Goal: Task Accomplishment & Management: Manage account settings

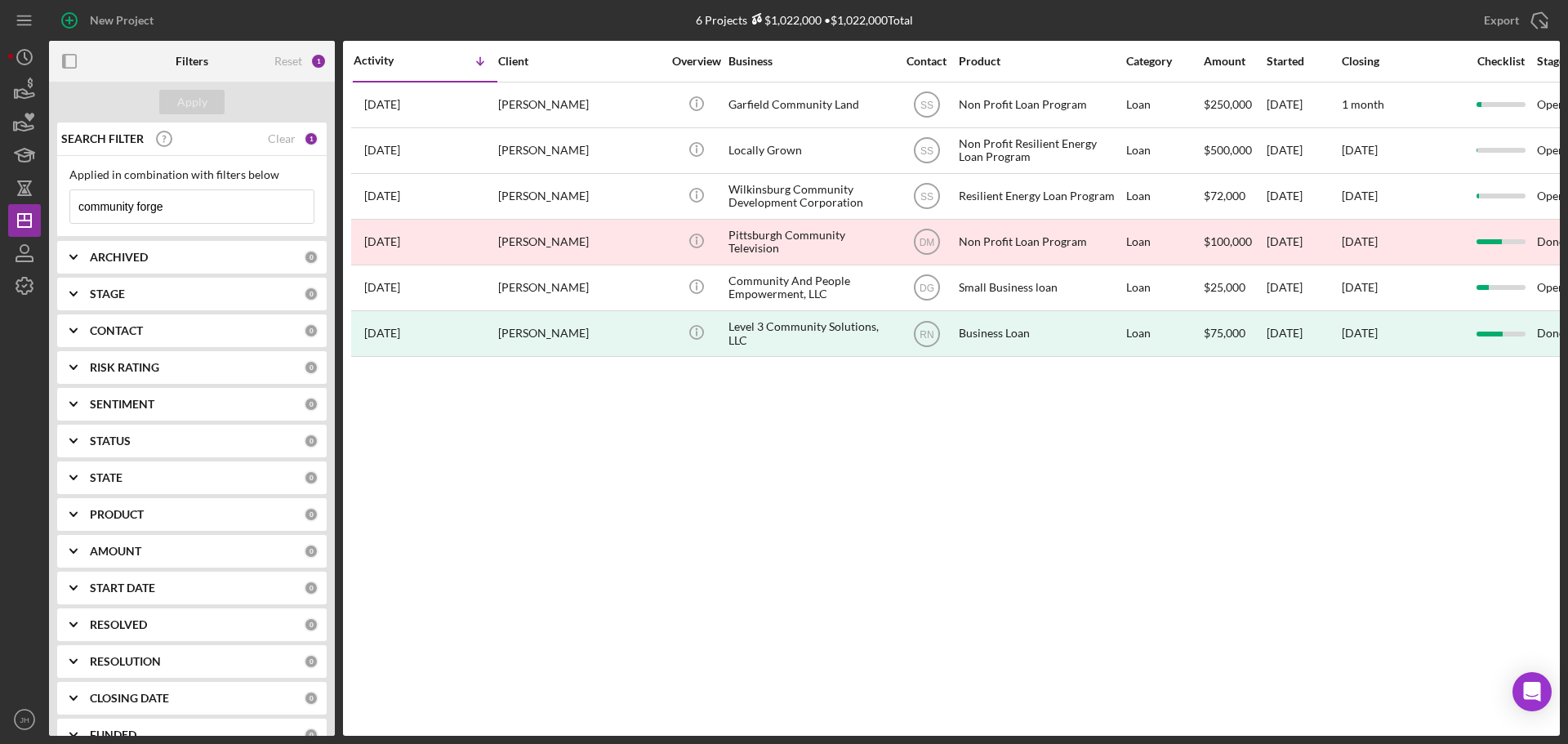
drag, startPoint x: 190, startPoint y: 212, endPoint x: 5, endPoint y: 223, distance: 185.3
click at [0, 230] on html "New Project 6 Projects $1,022,000 • $1,022,000 Total community forge Export Ico…" at bounding box center [784, 372] width 1568 height 744
click at [117, 211] on input at bounding box center [191, 206] width 243 height 32
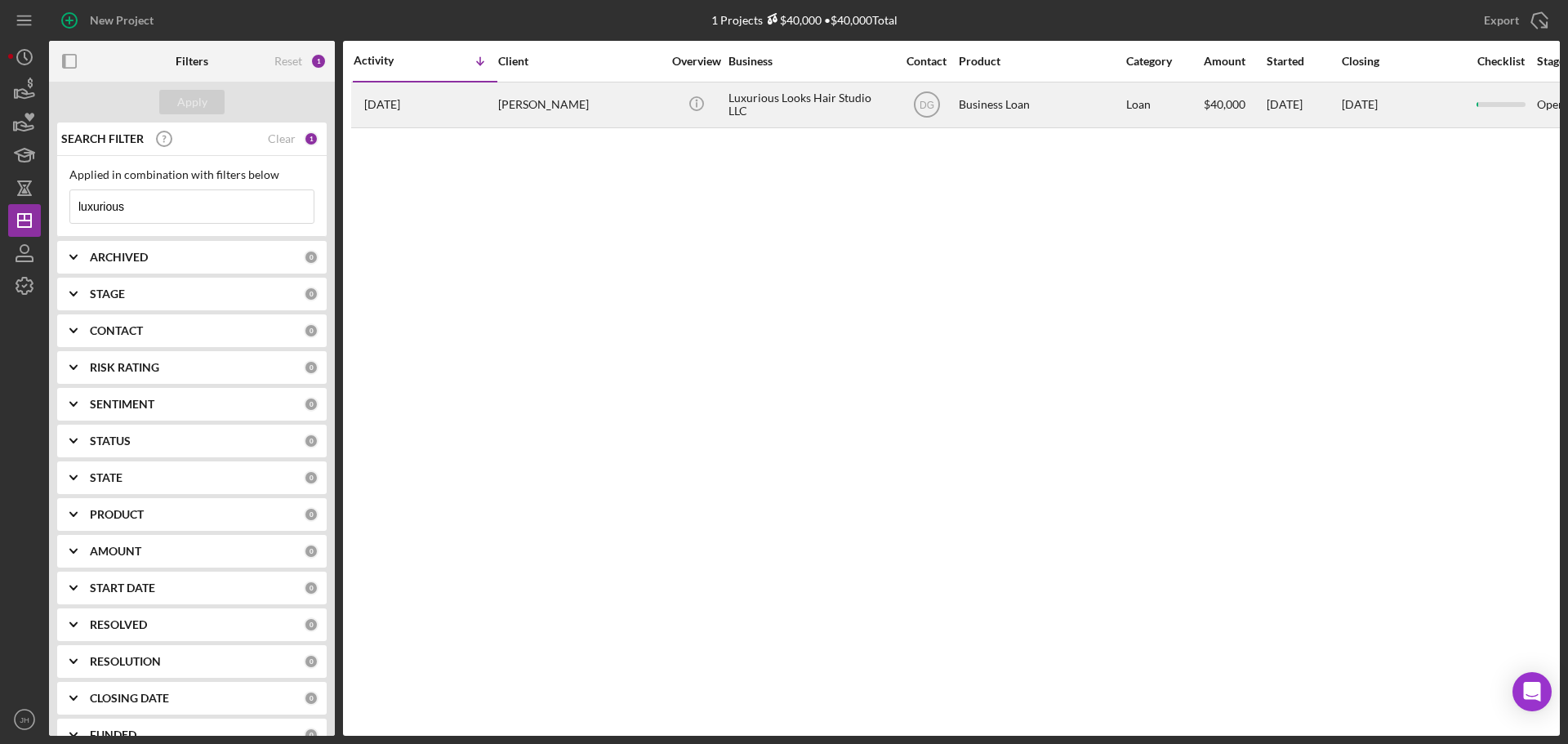
type input "luxurious"
click at [612, 109] on div "[PERSON_NAME]" at bounding box center [579, 105] width 163 height 43
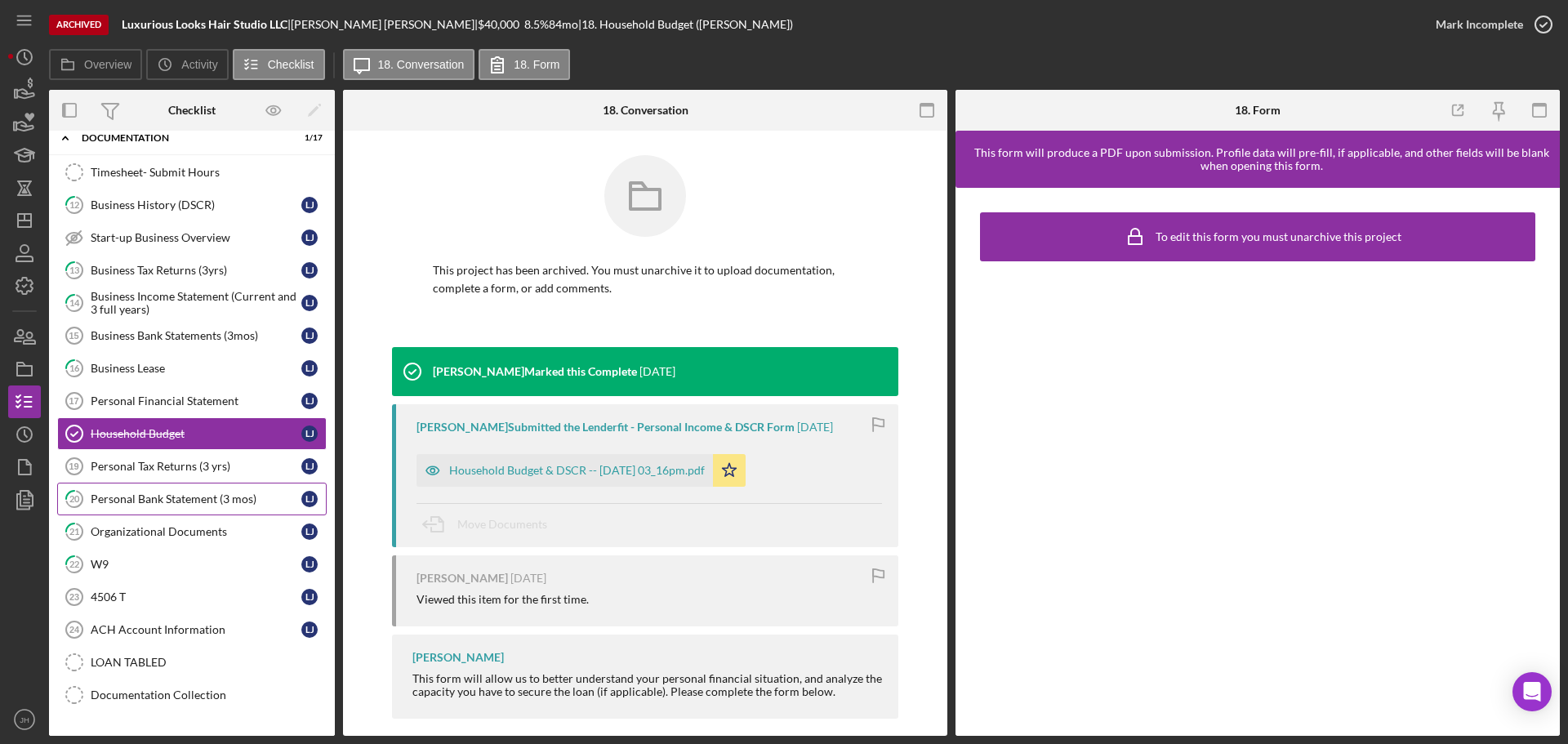
scroll to position [82, 0]
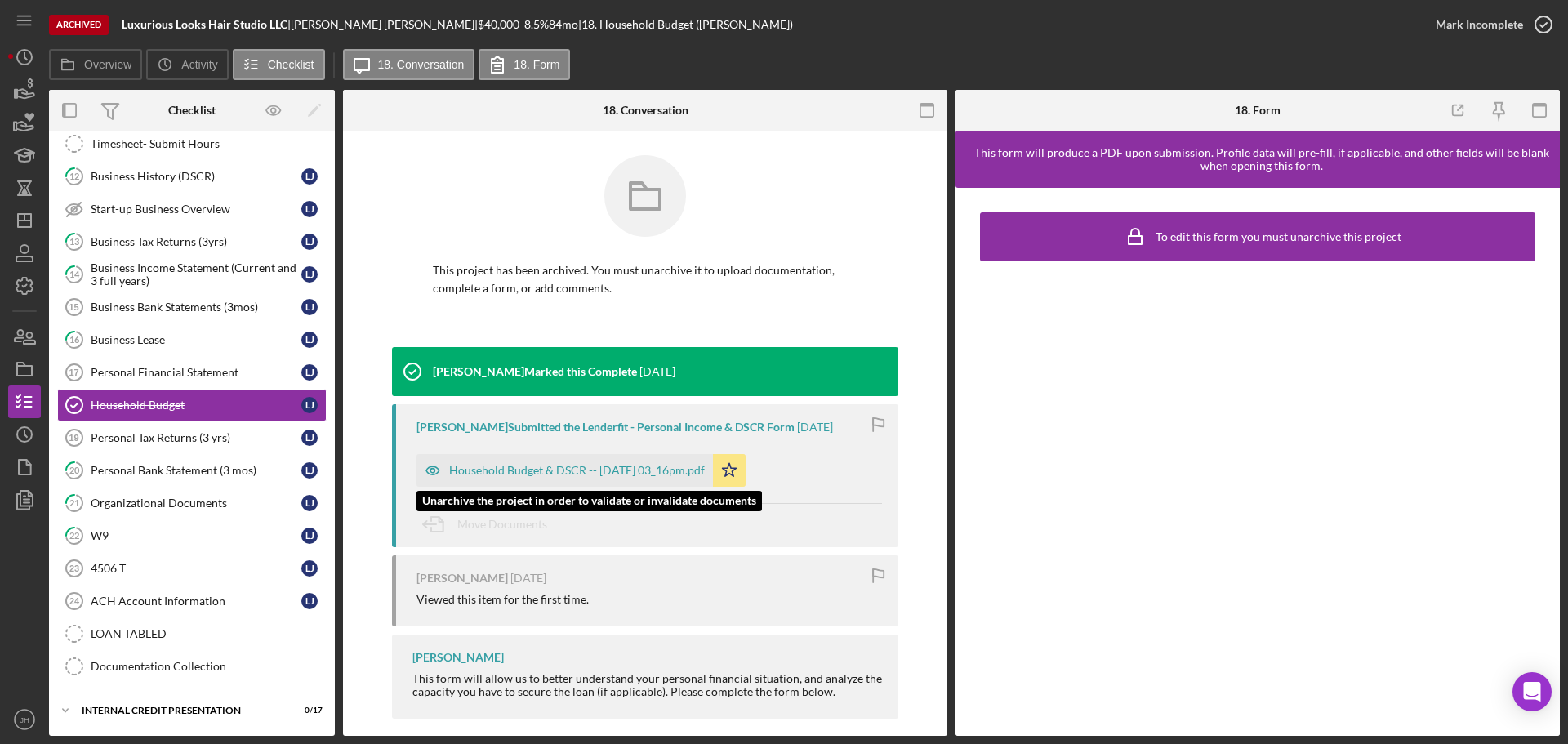
click at [573, 467] on div "Household Budget & DSCR -- [DATE] 03_16pm.pdf" at bounding box center [577, 470] width 256 height 13
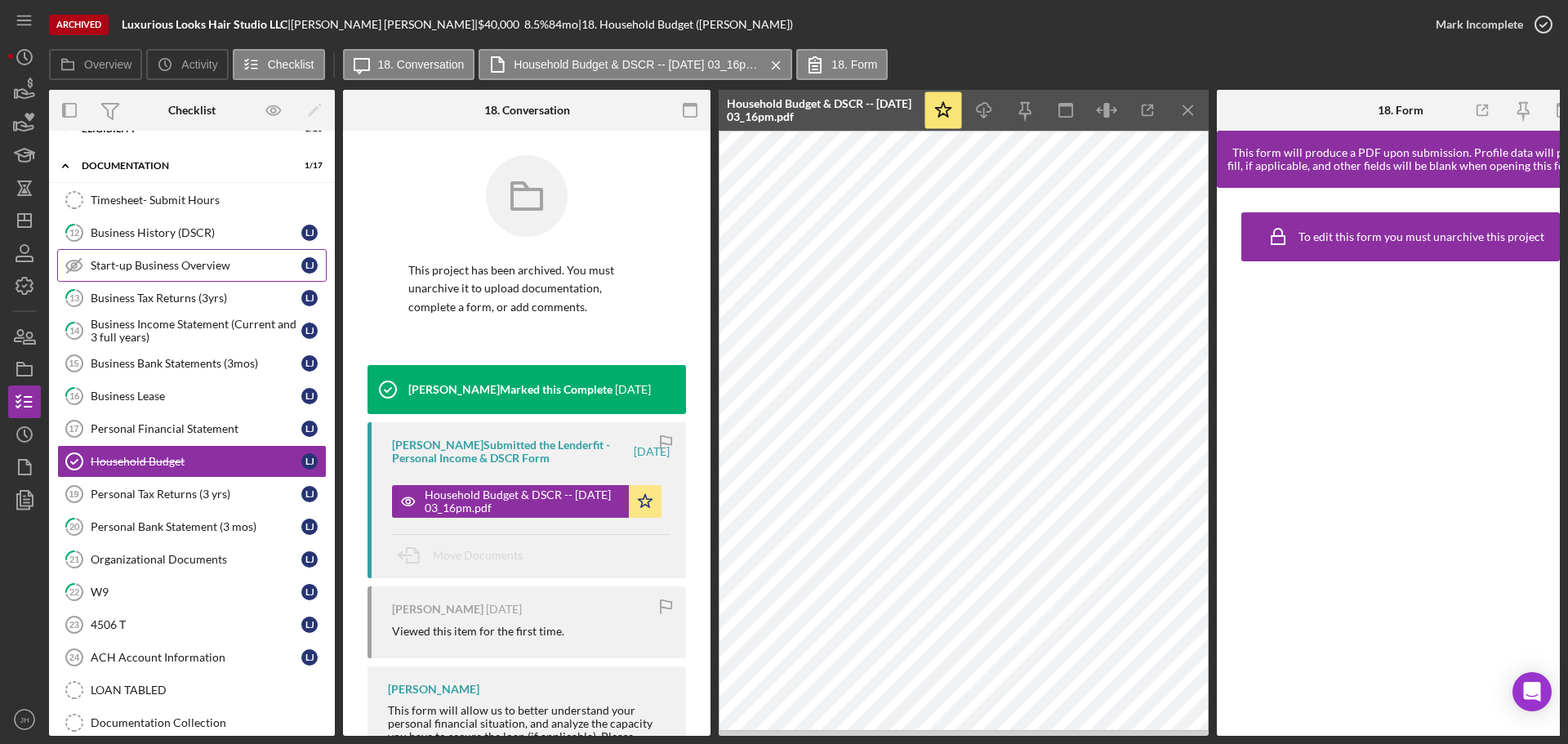
scroll to position [0, 0]
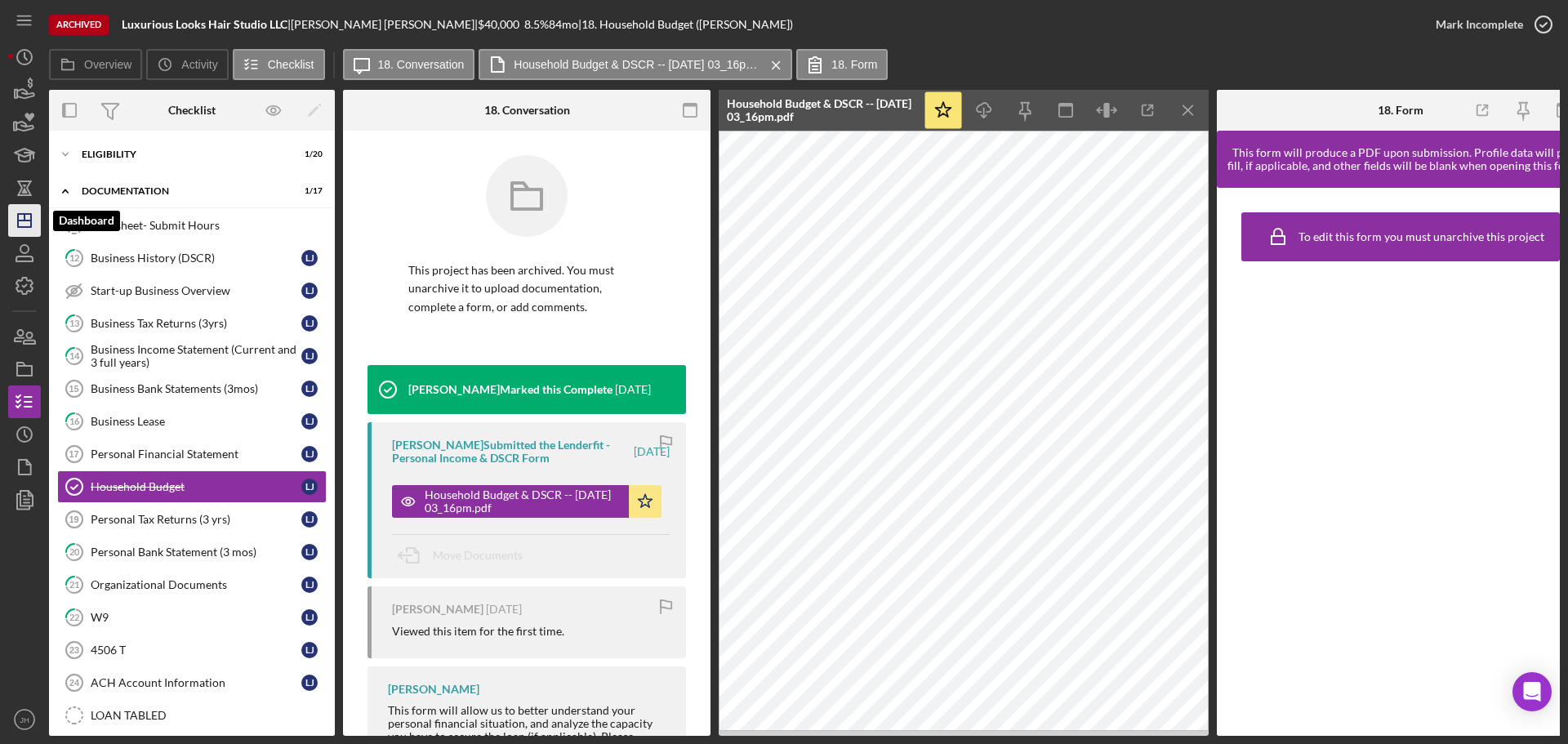
click at [28, 211] on icon "Icon/Dashboard" at bounding box center [25, 221] width 41 height 41
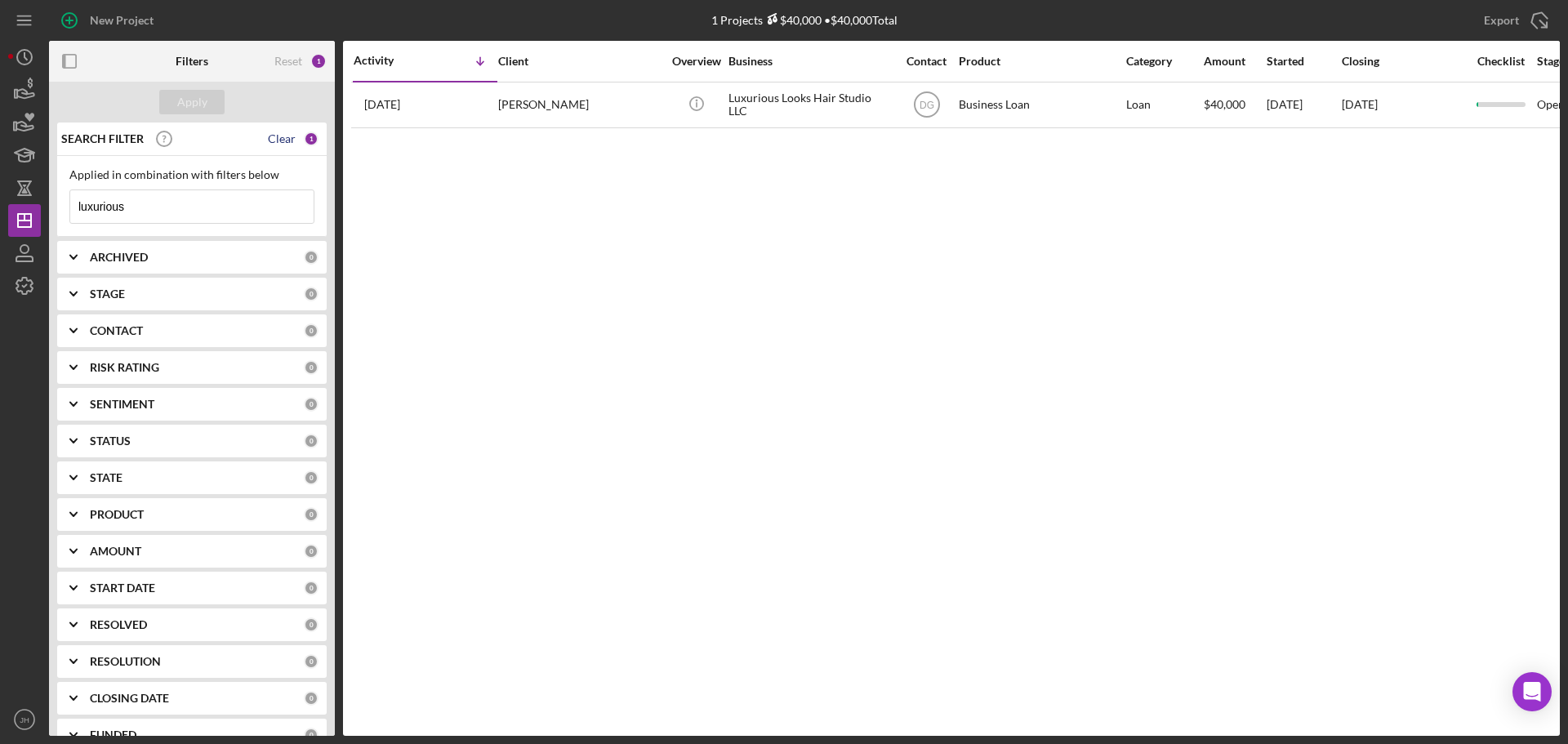
click at [282, 137] on div "Clear" at bounding box center [282, 138] width 28 height 13
click at [200, 104] on div "Apply" at bounding box center [193, 101] width 30 height 24
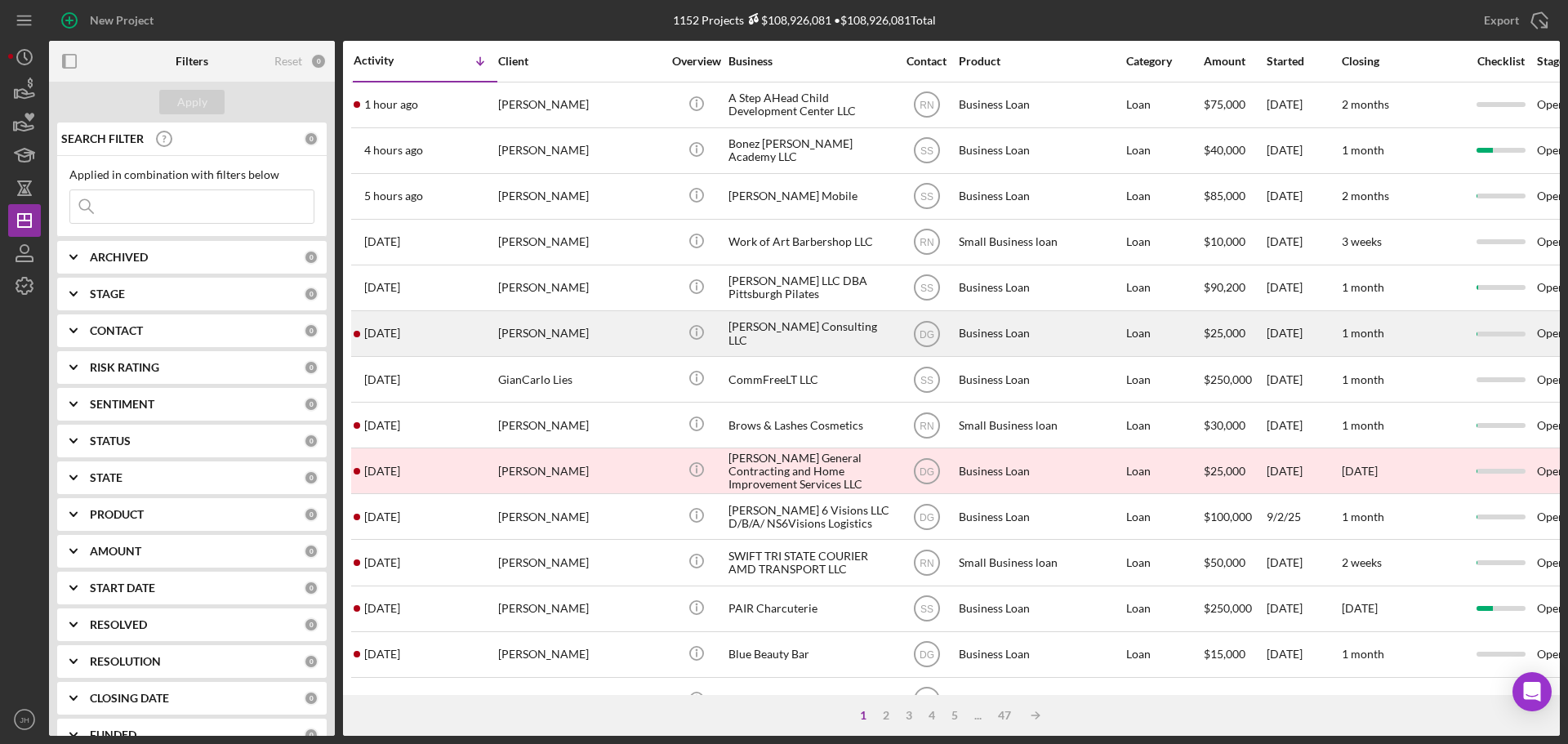
click at [574, 337] on div "[PERSON_NAME]" at bounding box center [579, 334] width 163 height 43
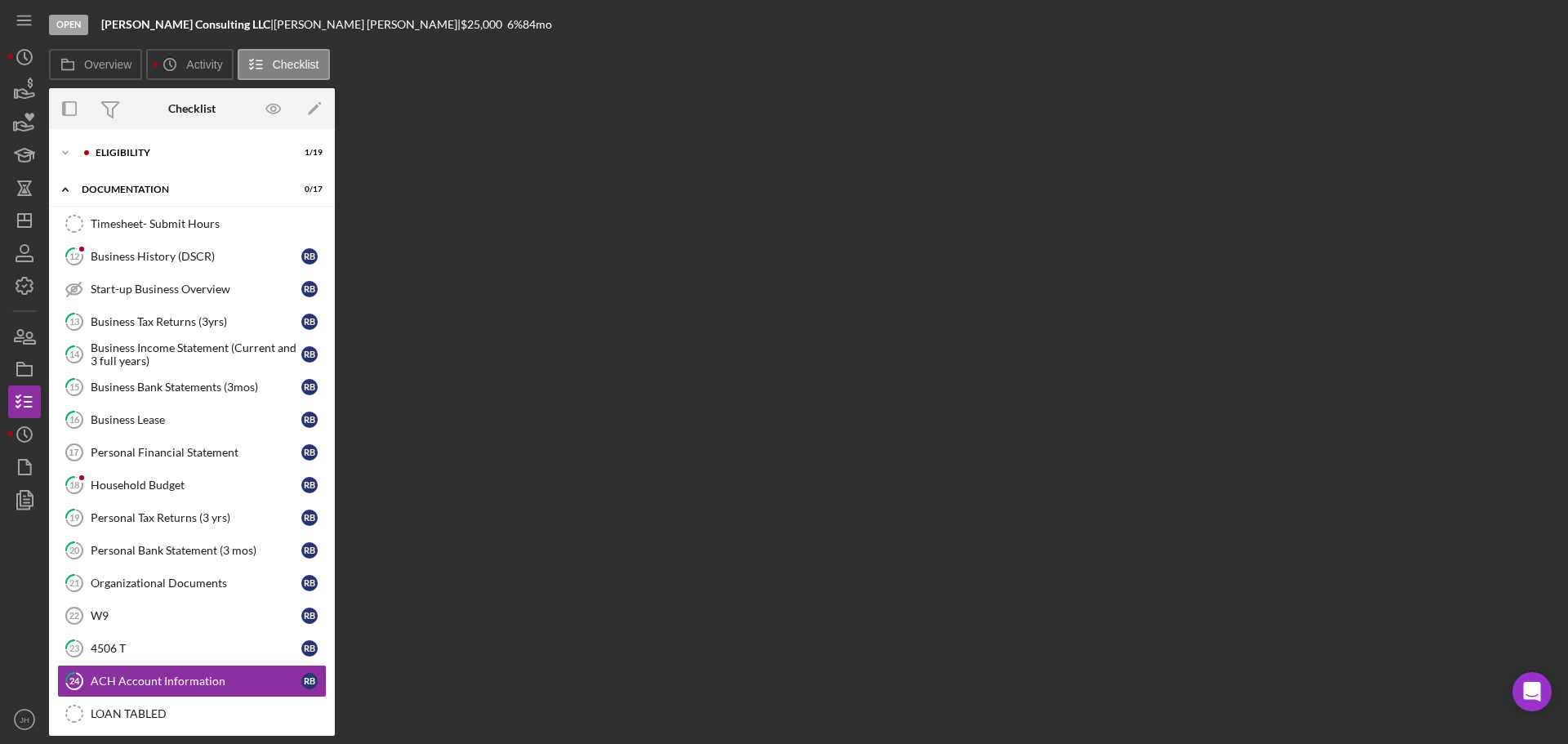
scroll to position [80, 0]
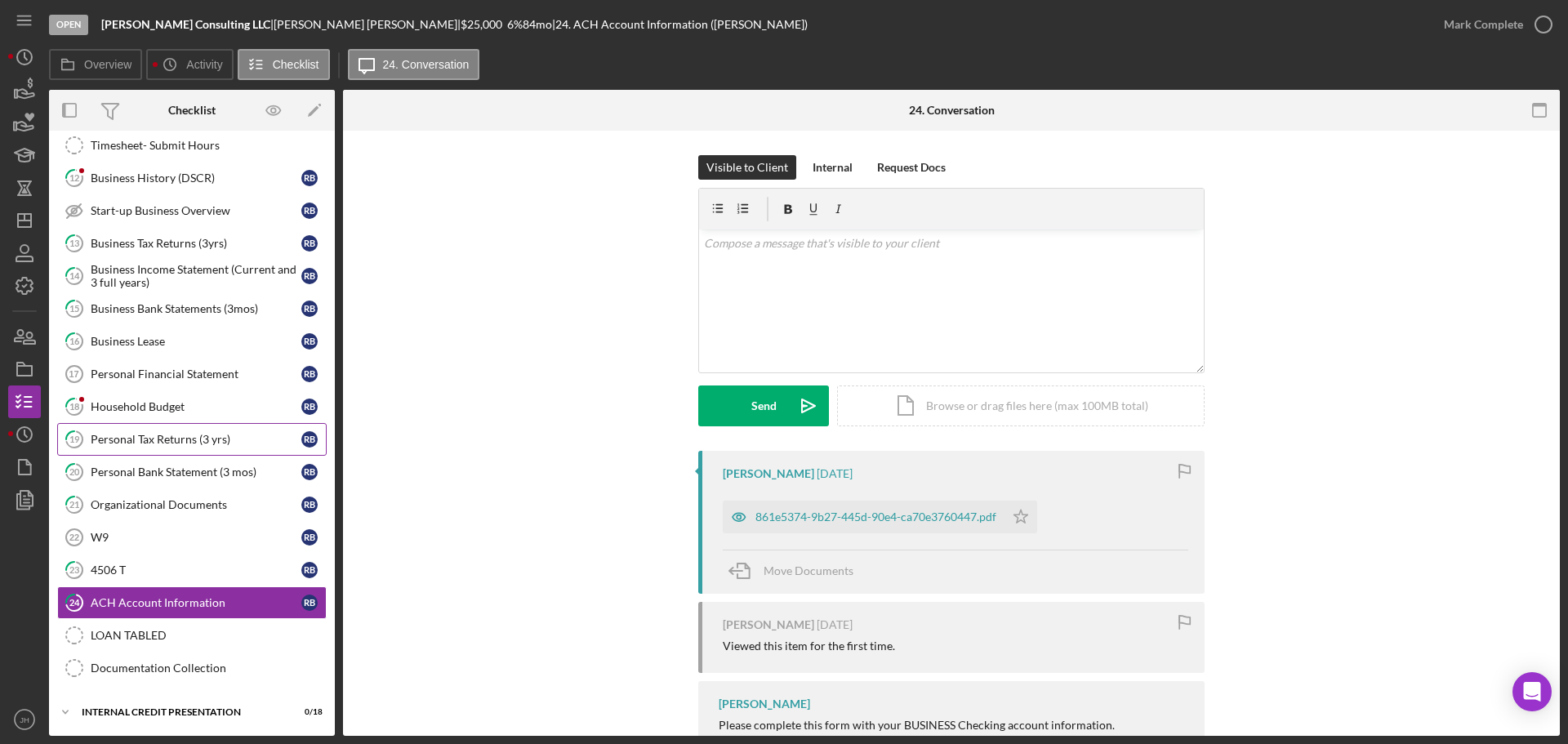
click at [155, 430] on link "19 Personal Tax Returns (3 yrs) R B" at bounding box center [192, 440] width 269 height 32
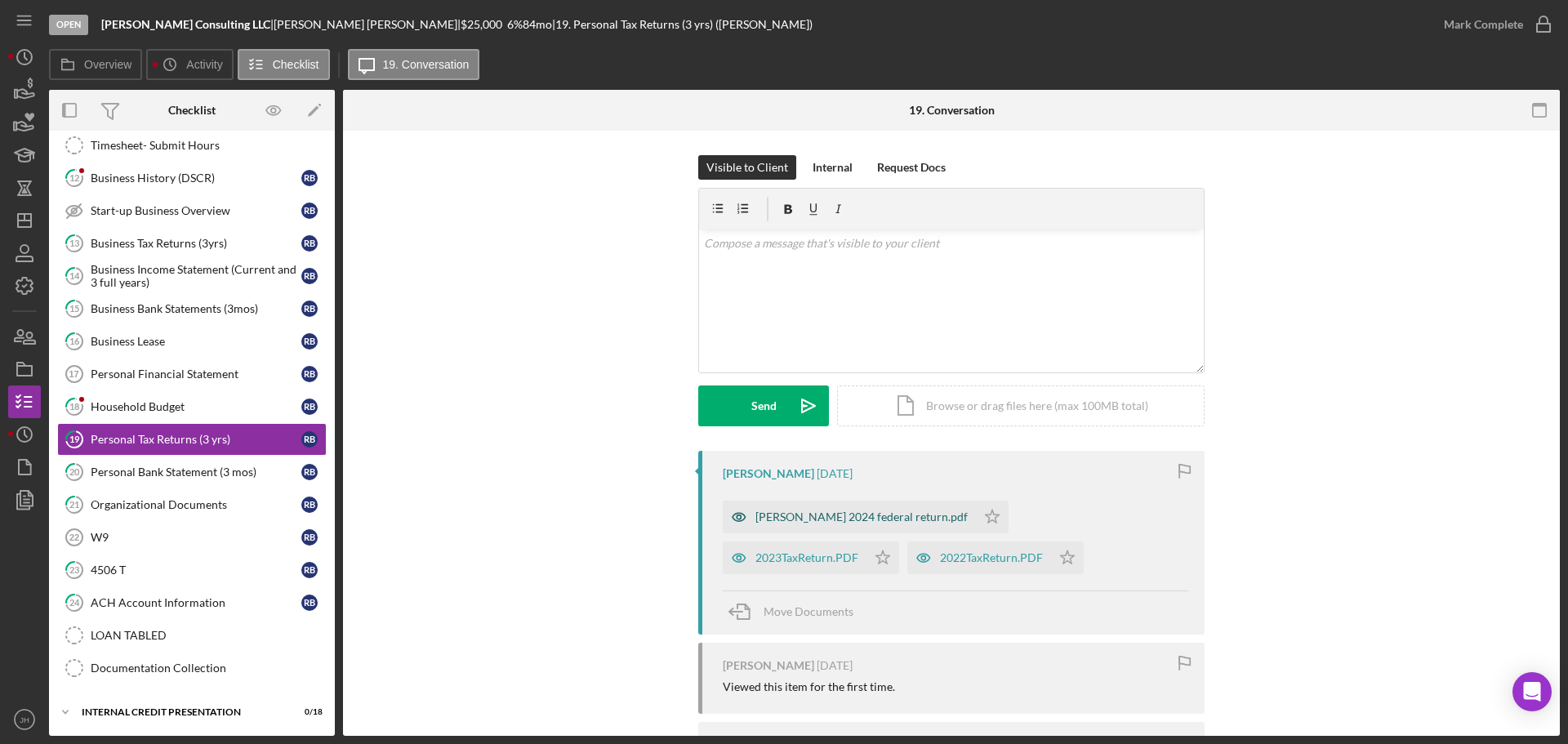
click at [833, 516] on div "[PERSON_NAME] 2024 federal return.pdf" at bounding box center [861, 517] width 213 height 13
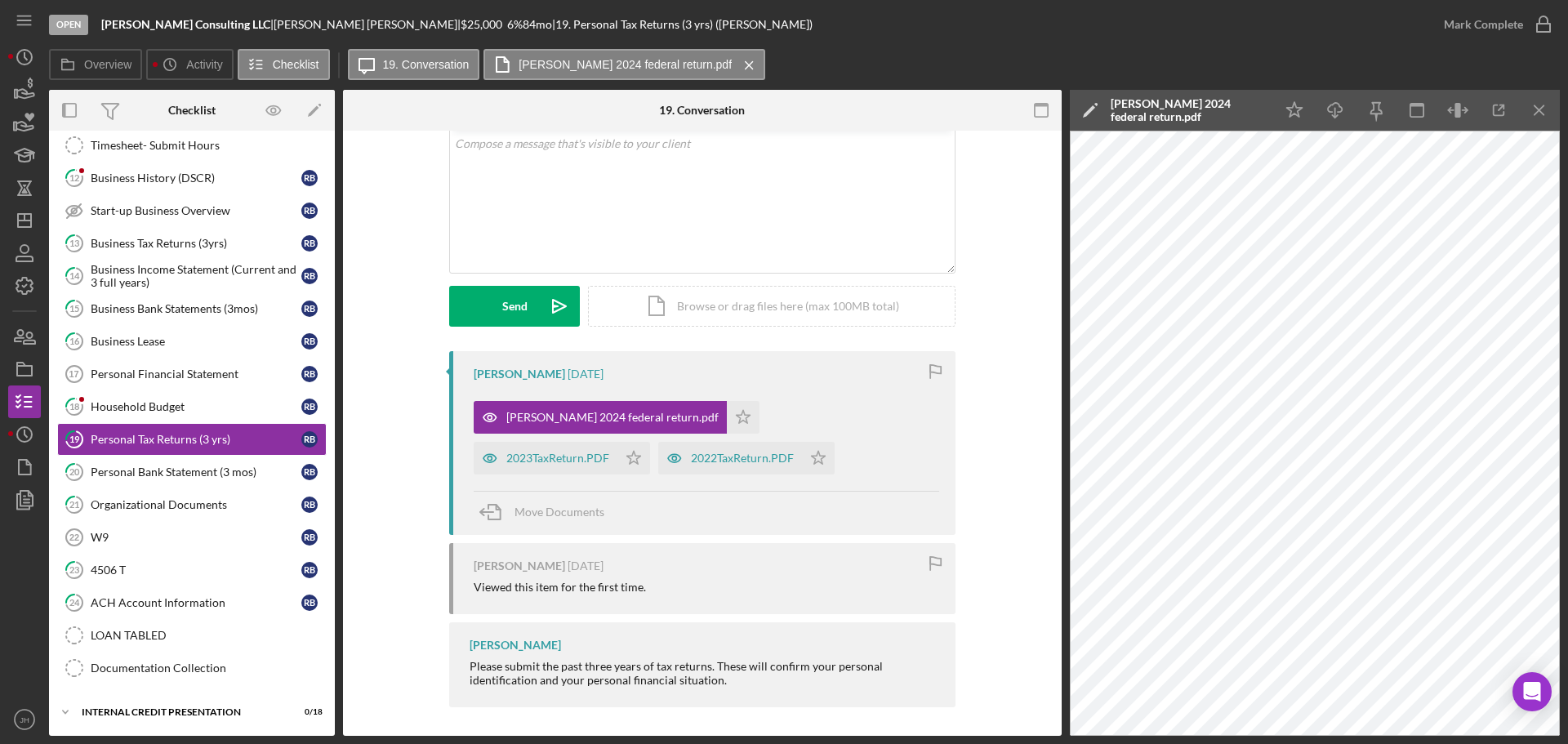
scroll to position [104, 0]
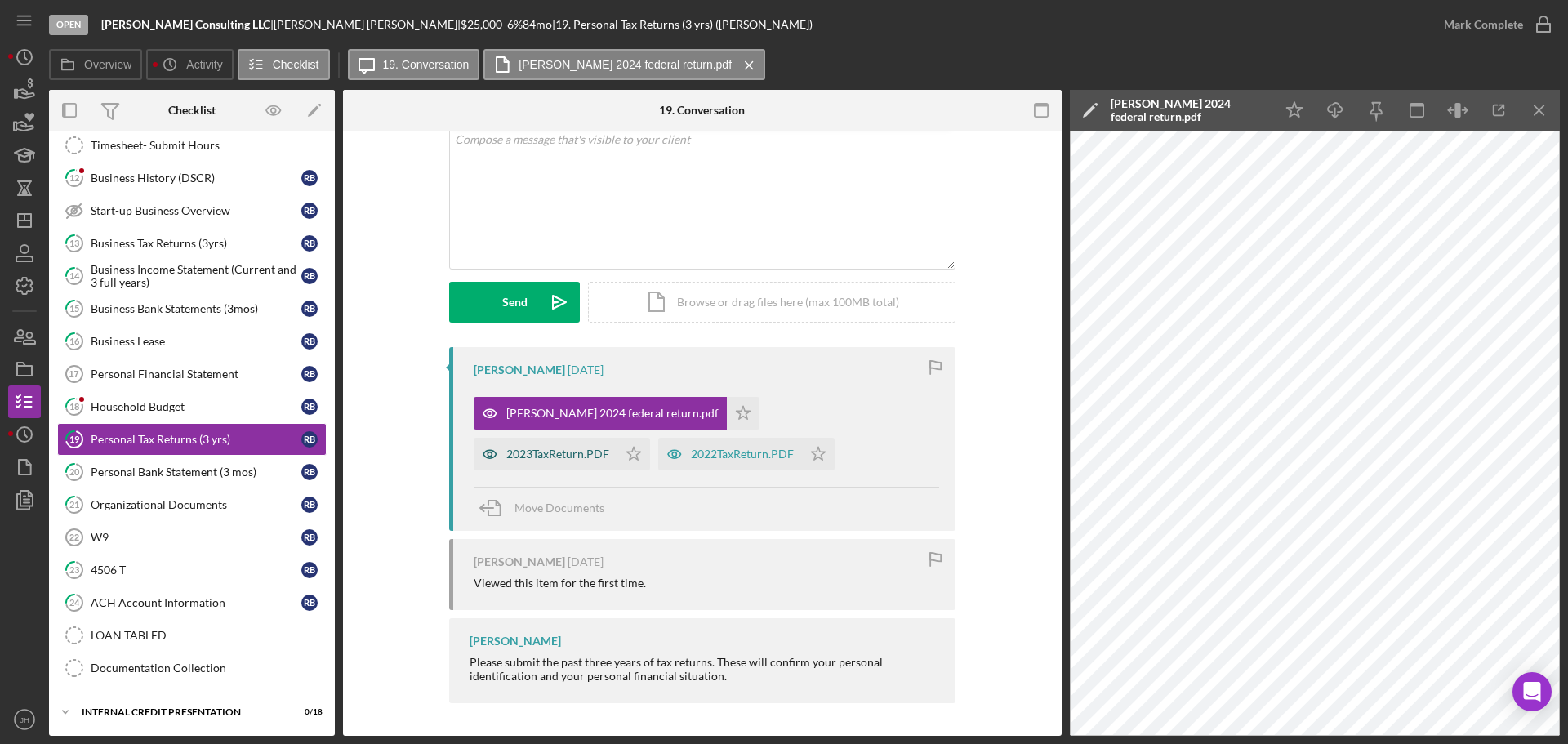
click at [609, 448] on div "2023TaxReturn.PDF" at bounding box center [557, 454] width 103 height 13
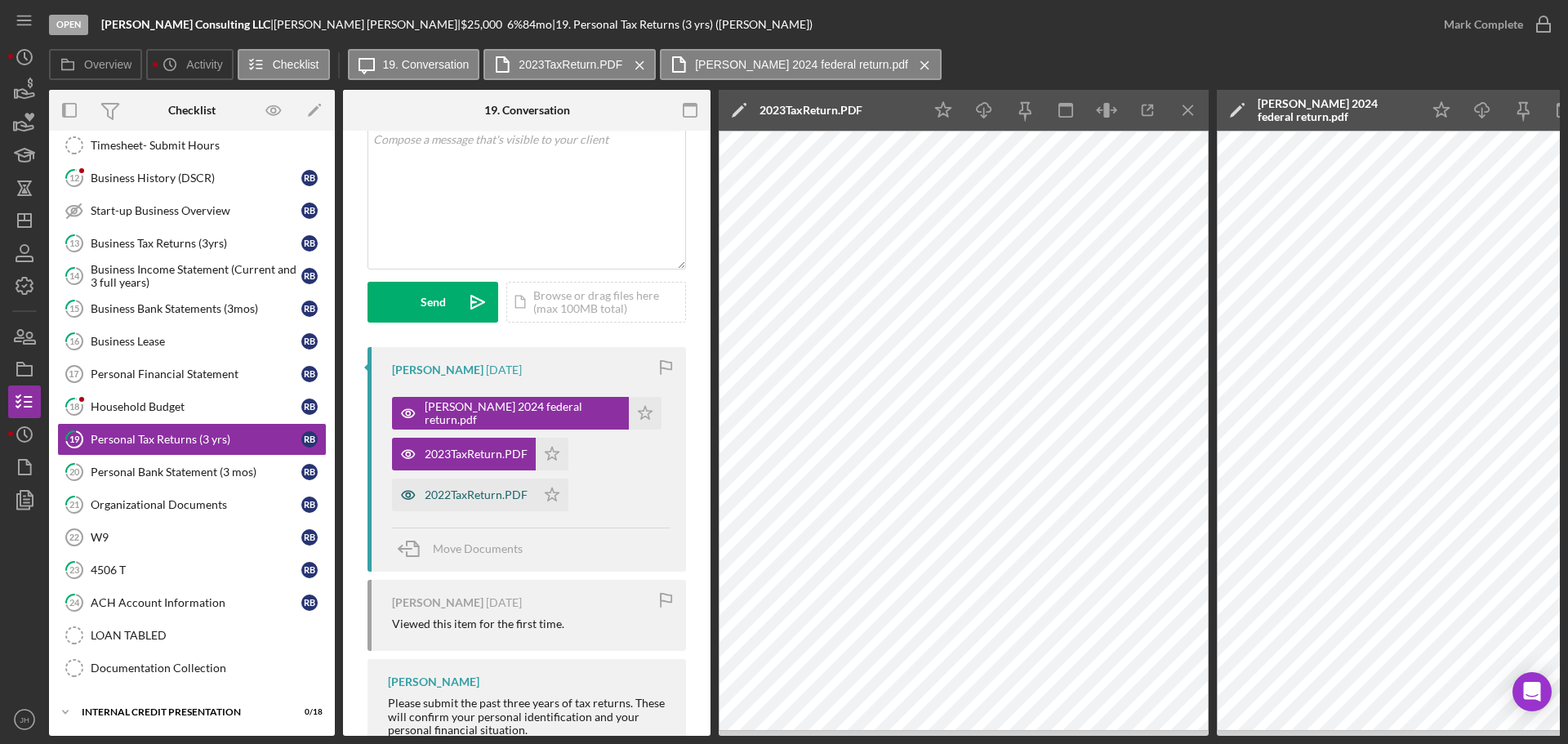
click at [436, 495] on div "2022TaxReturn.PDF" at bounding box center [475, 495] width 103 height 13
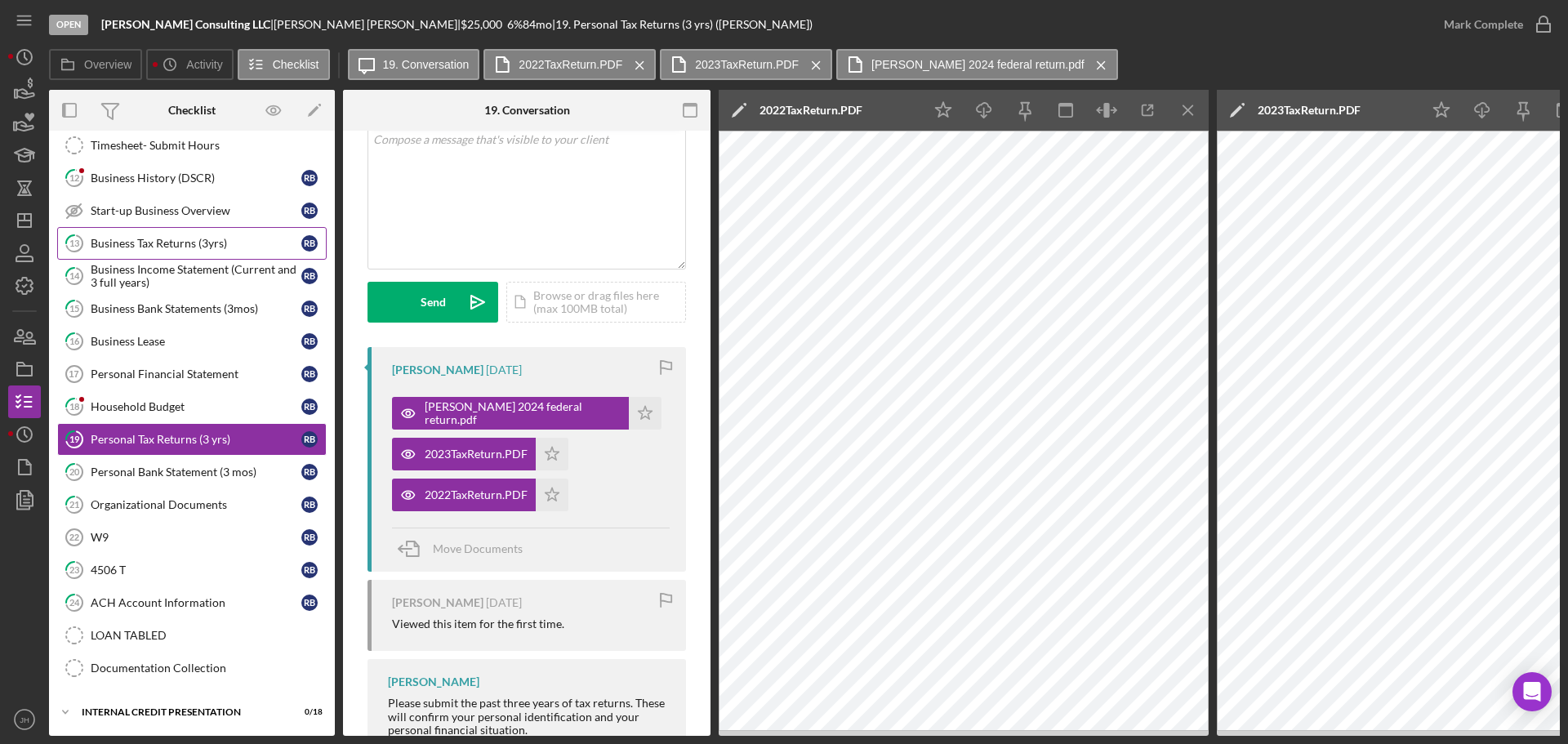
click at [154, 244] on div "Business Tax Returns (3yrs)" at bounding box center [196, 243] width 211 height 13
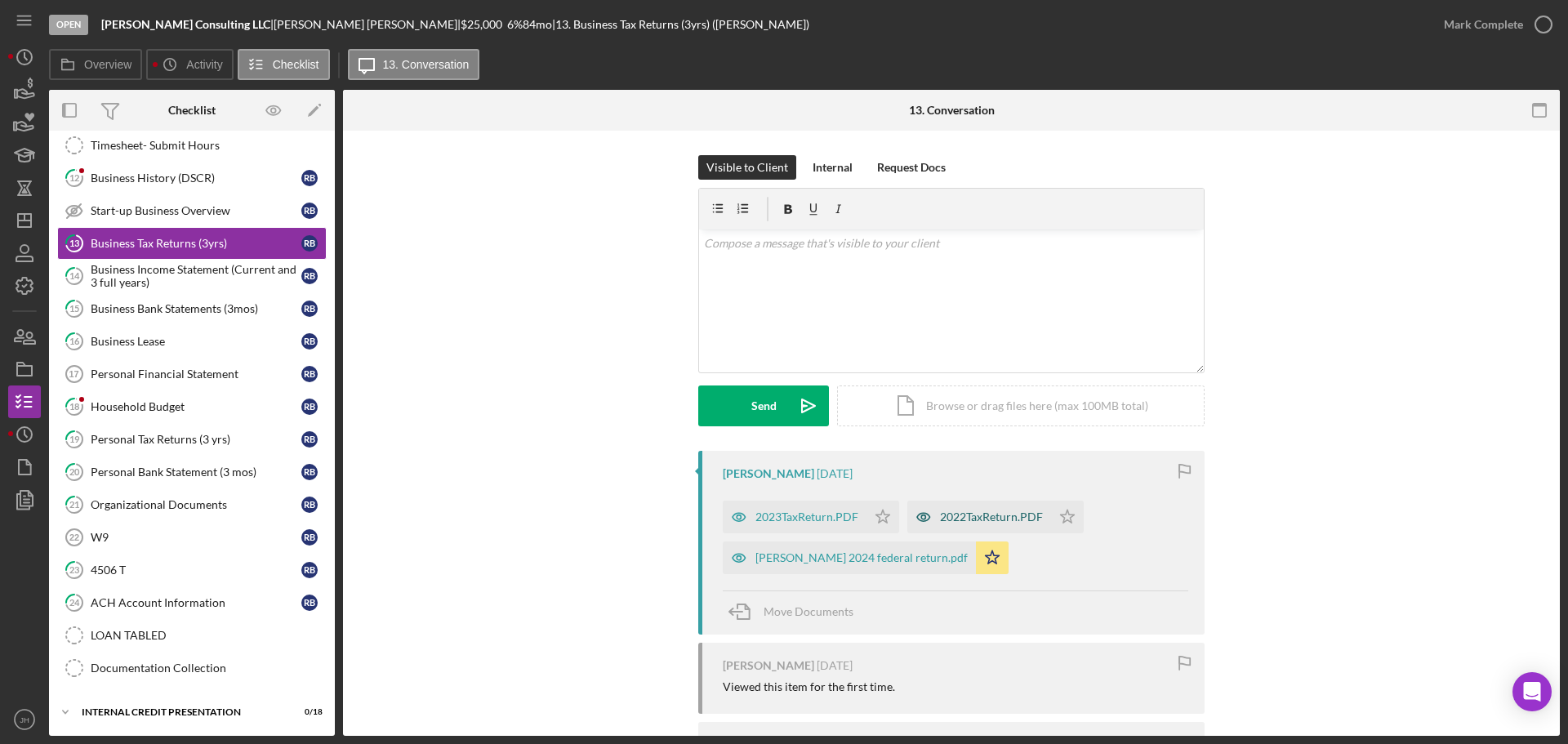
click at [1009, 516] on div "2022TaxReturn.PDF" at bounding box center [991, 517] width 103 height 13
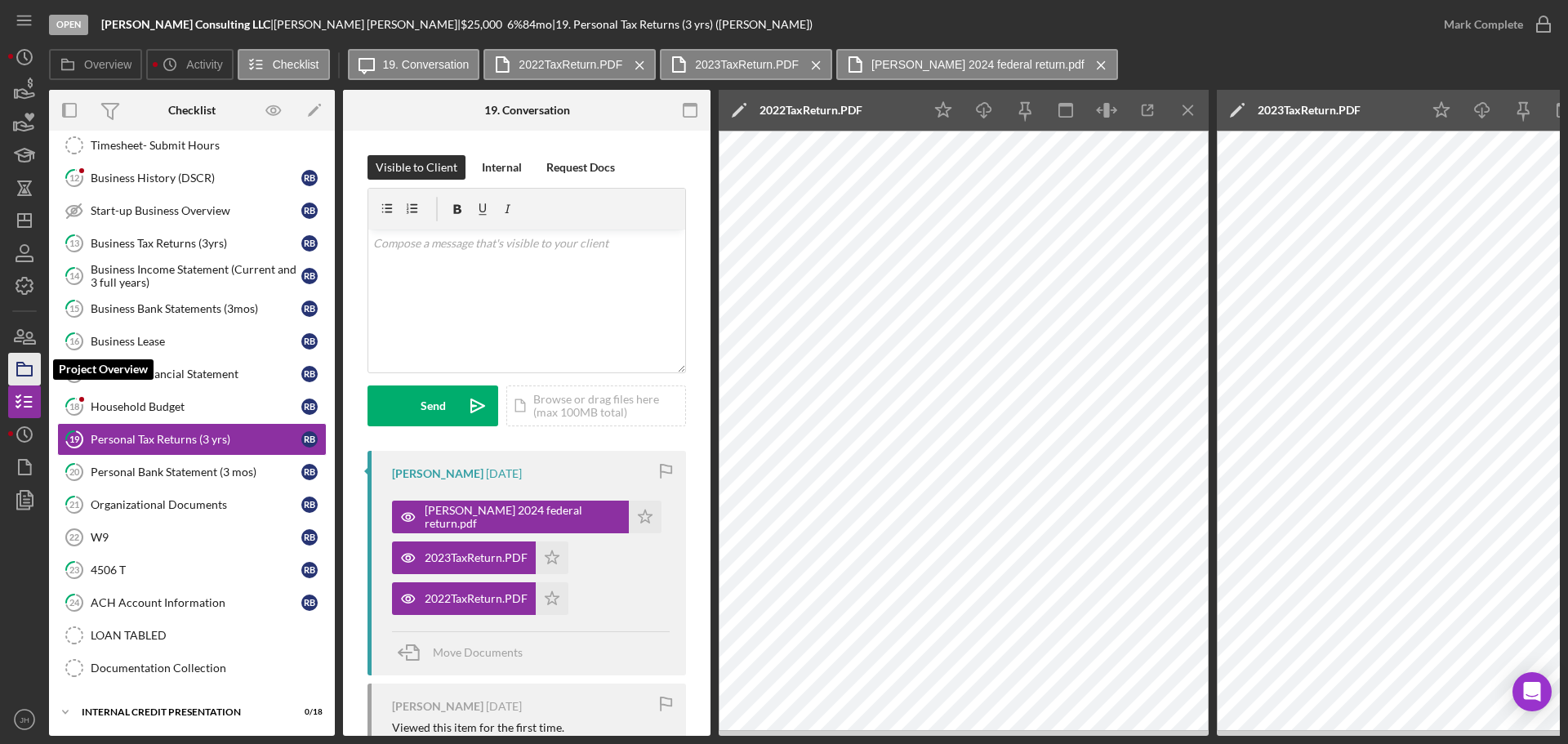
click at [23, 360] on icon "button" at bounding box center [25, 370] width 41 height 41
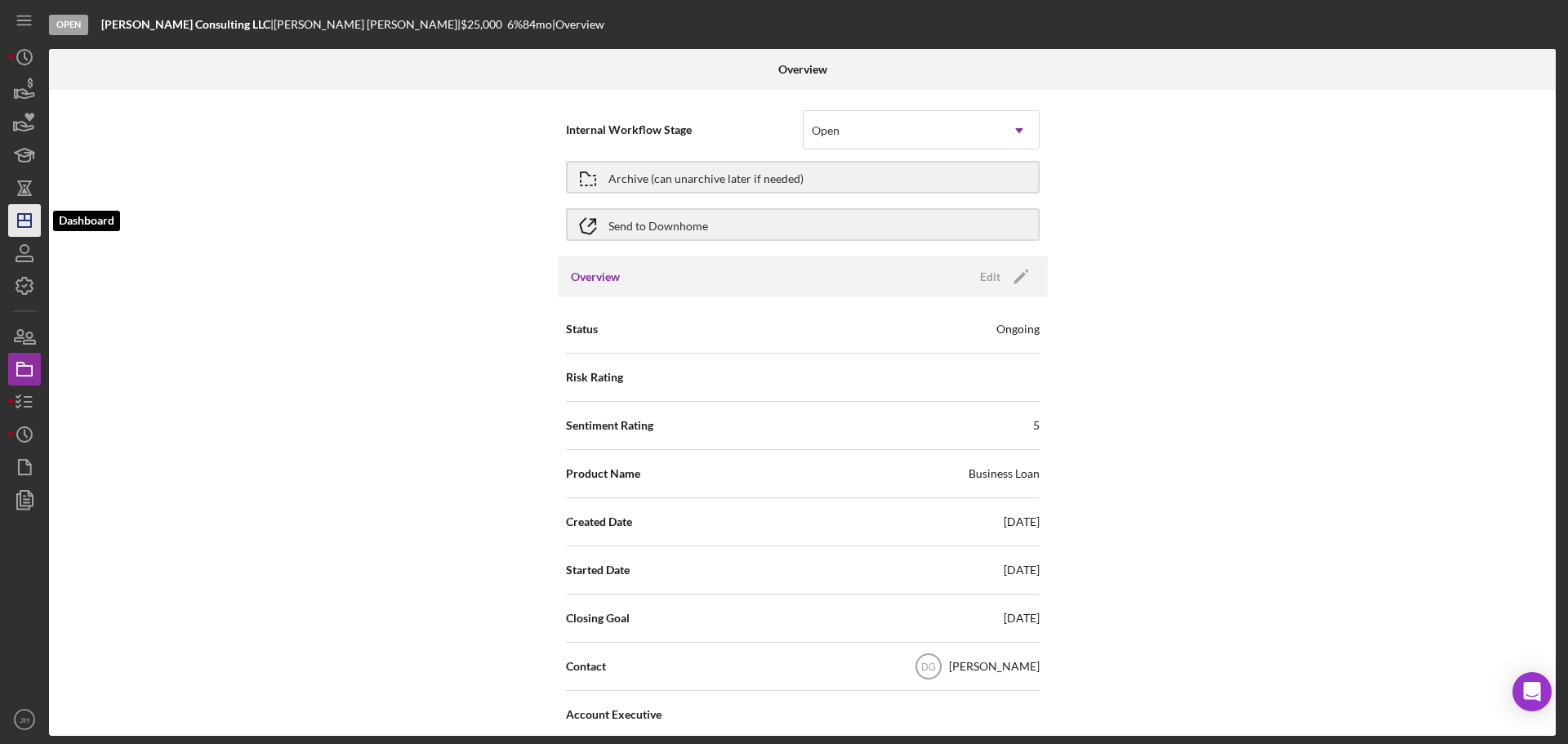
click at [30, 216] on polygon "button" at bounding box center [24, 221] width 13 height 13
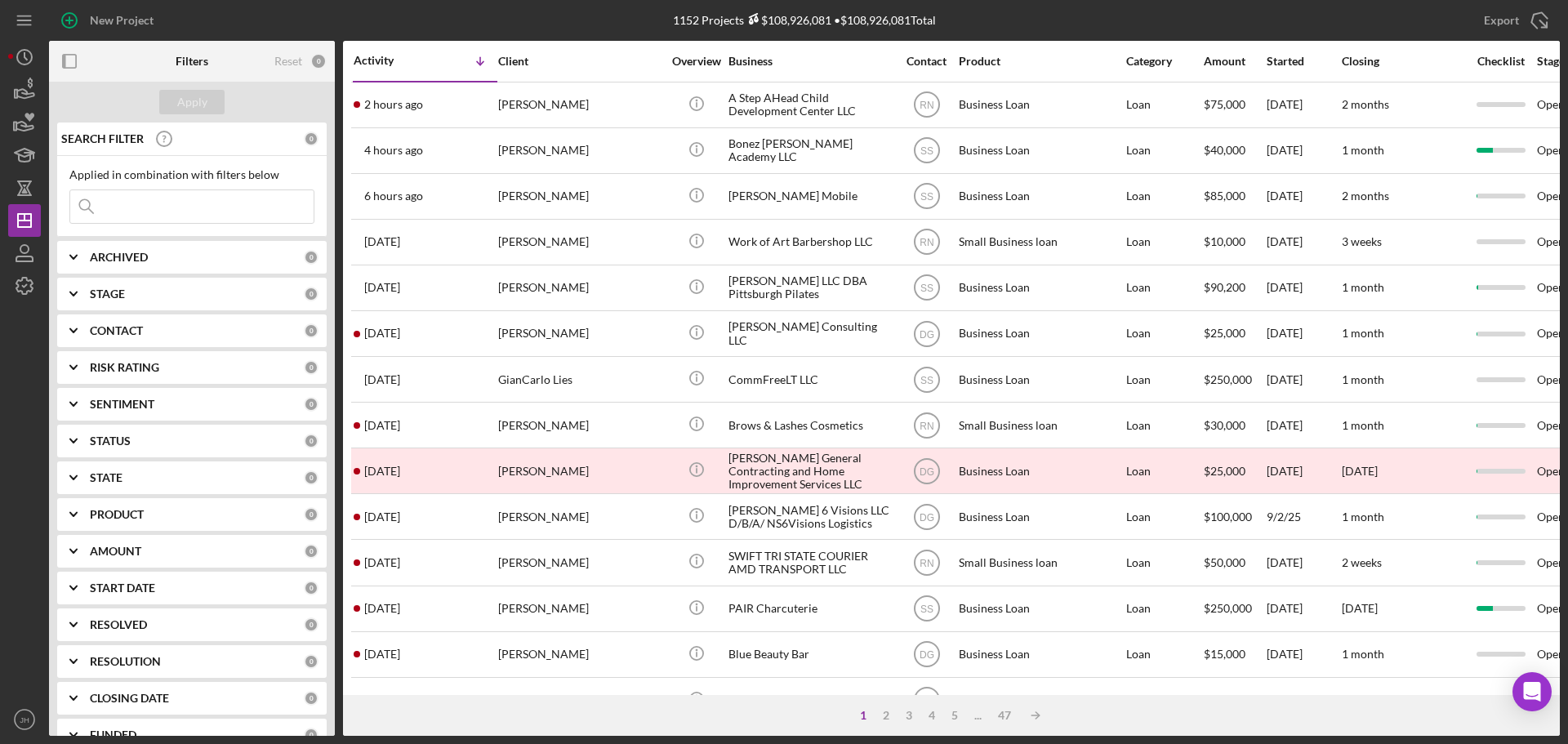
click at [169, 199] on input at bounding box center [191, 206] width 243 height 32
type input "gemma"
click at [197, 101] on div "Apply" at bounding box center [193, 101] width 30 height 24
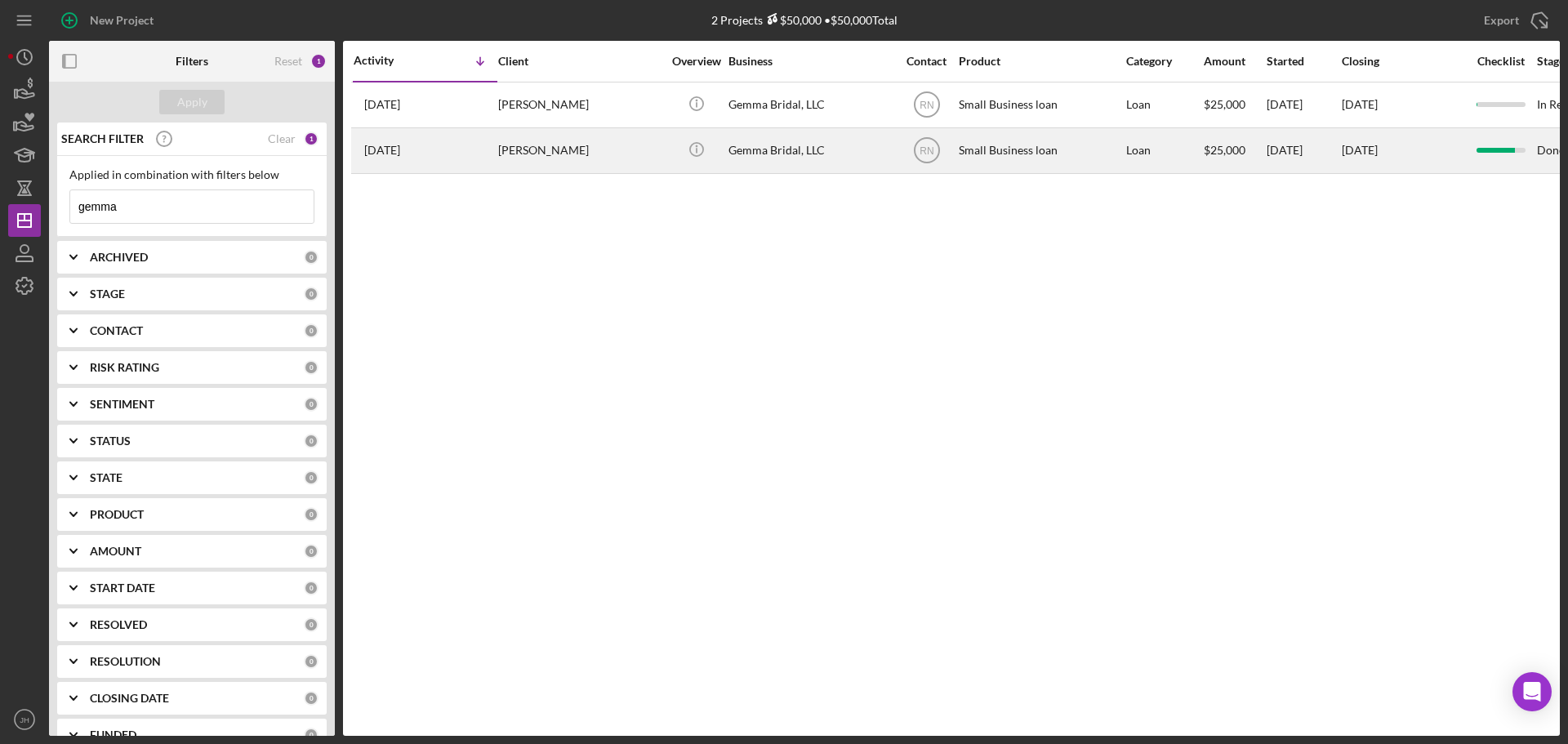
click at [607, 147] on div "[PERSON_NAME]" at bounding box center [579, 151] width 163 height 43
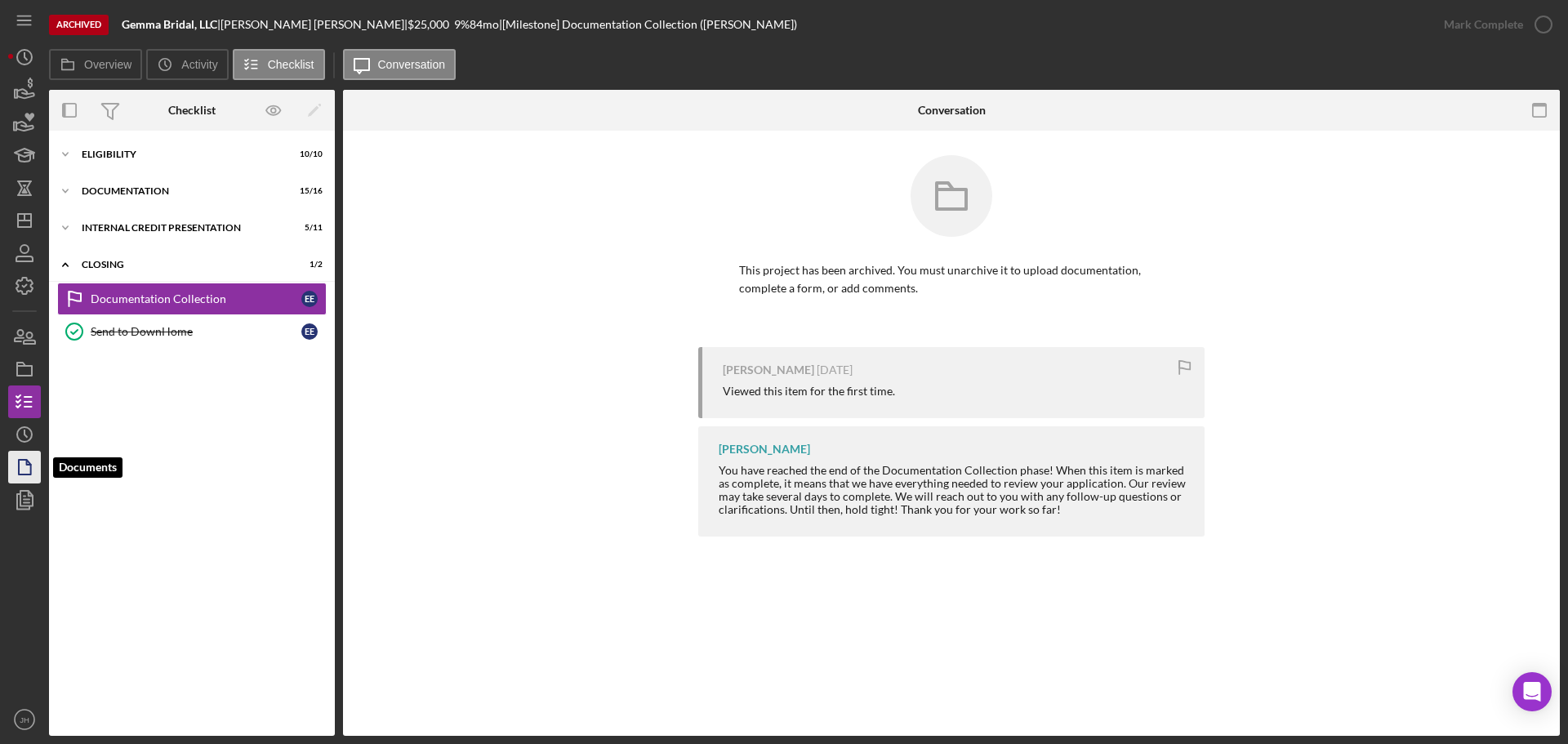
click at [25, 460] on polygon "button" at bounding box center [25, 468] width 13 height 14
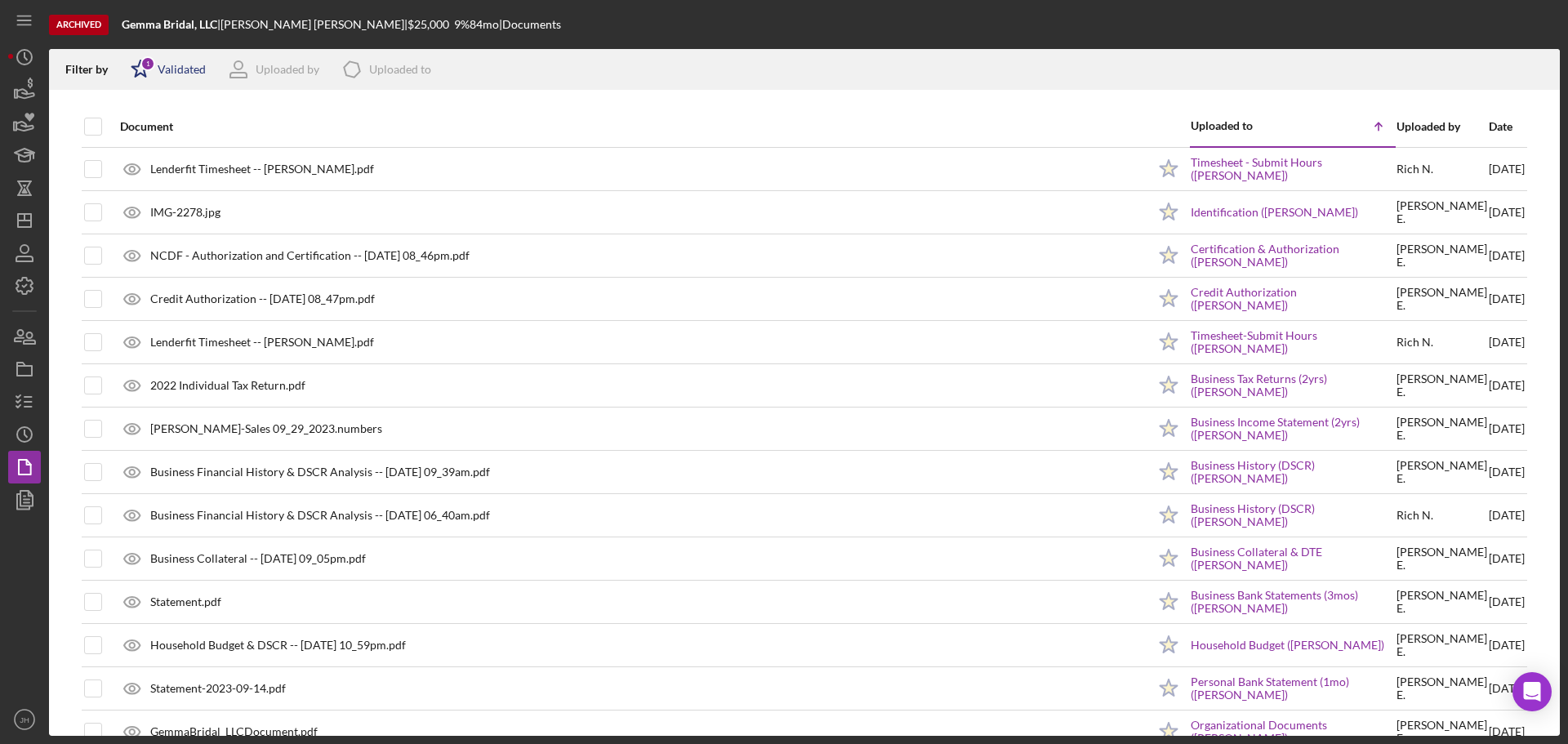
click at [196, 68] on div "Validated" at bounding box center [182, 69] width 48 height 13
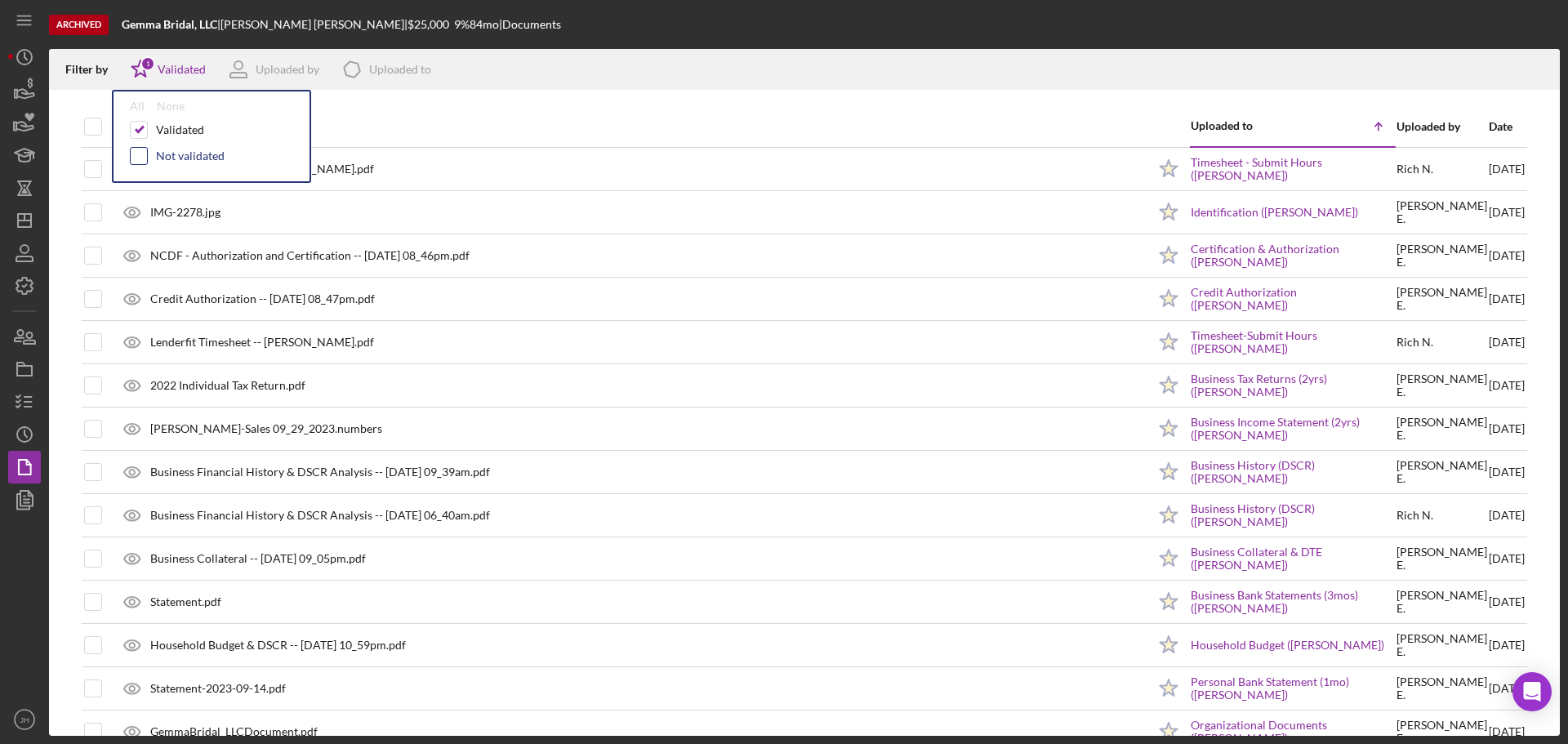
click at [142, 158] on input "checkbox" at bounding box center [139, 156] width 16 height 16
checkbox input "true"
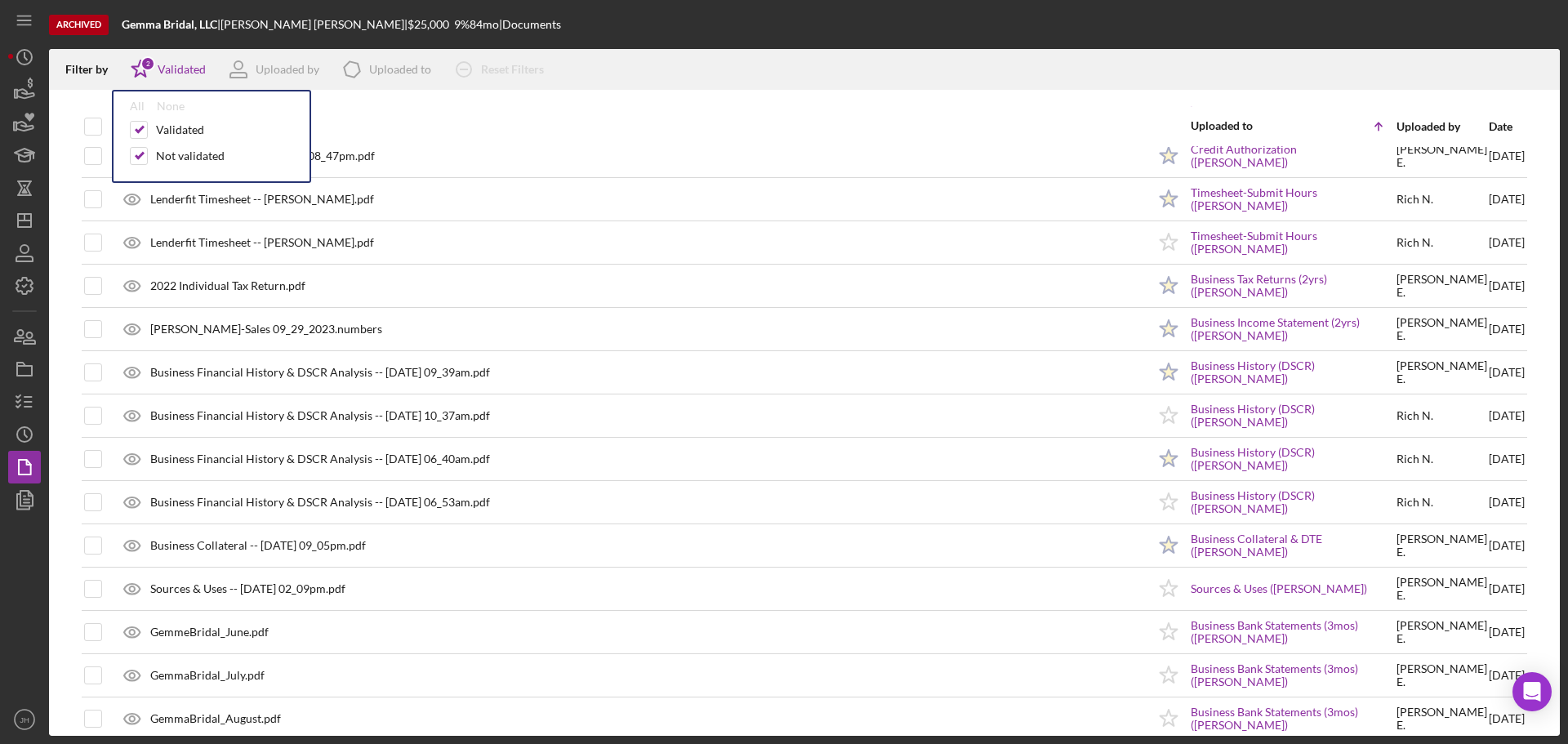
scroll to position [184, 0]
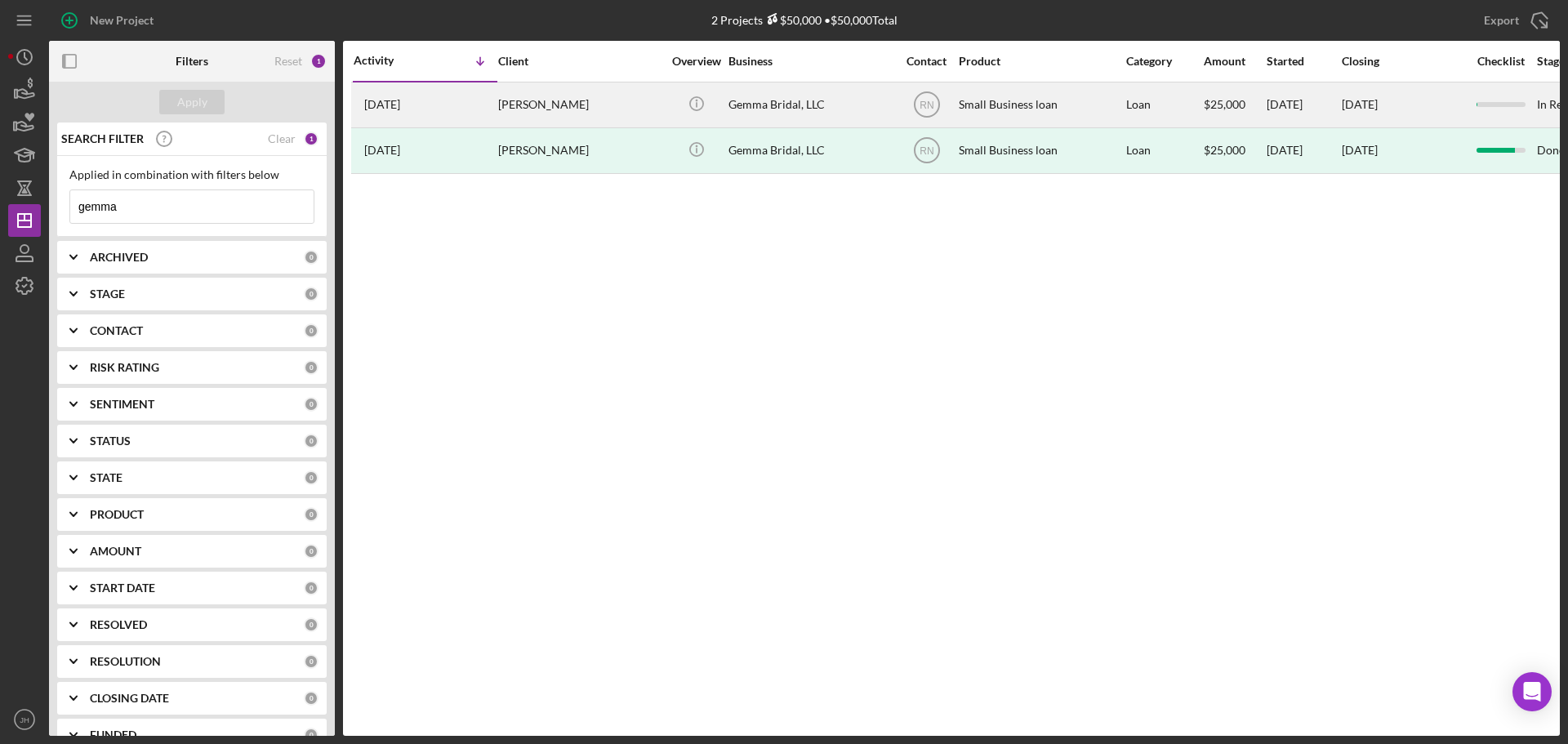
click at [615, 118] on div "[PERSON_NAME]" at bounding box center [579, 105] width 163 height 43
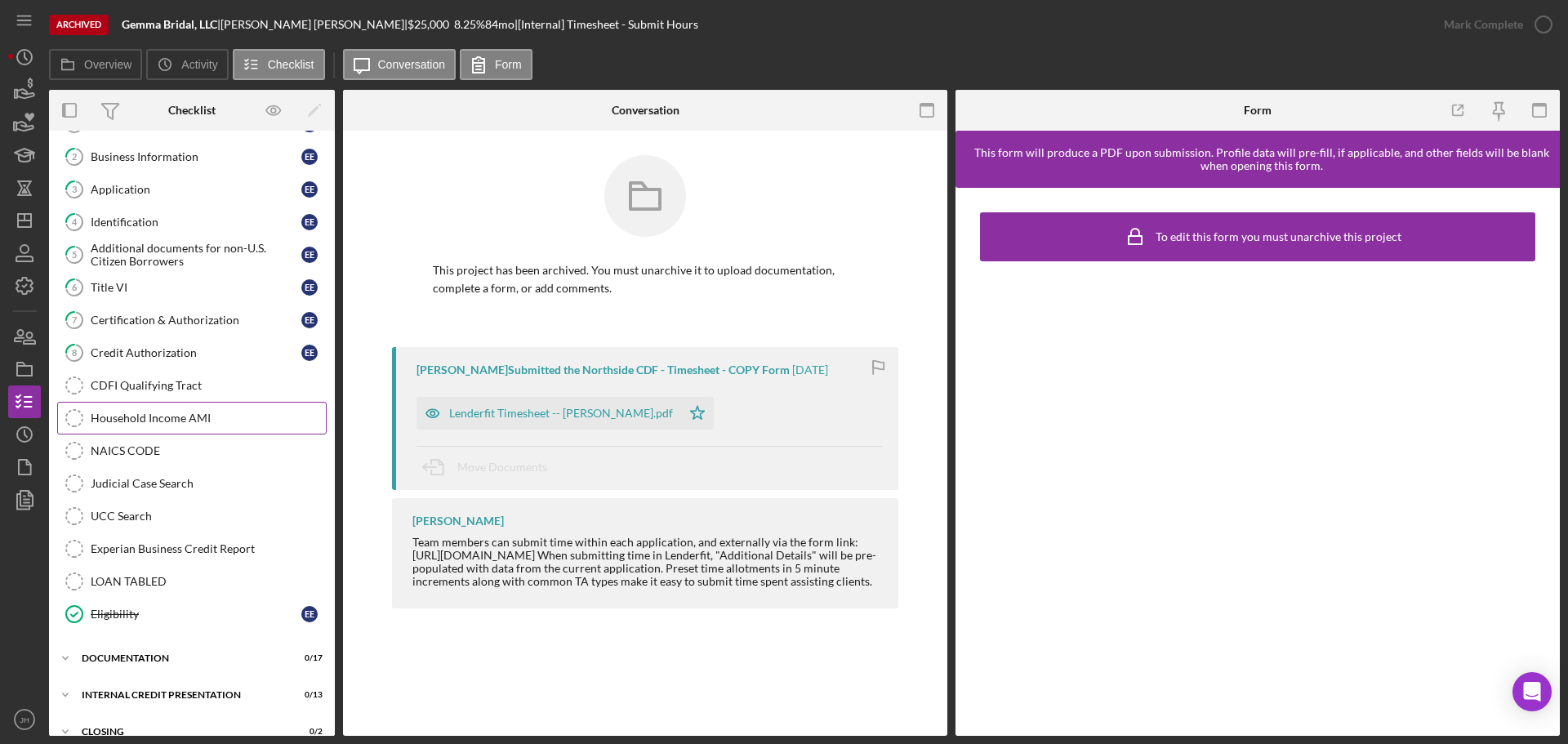
scroll to position [118, 0]
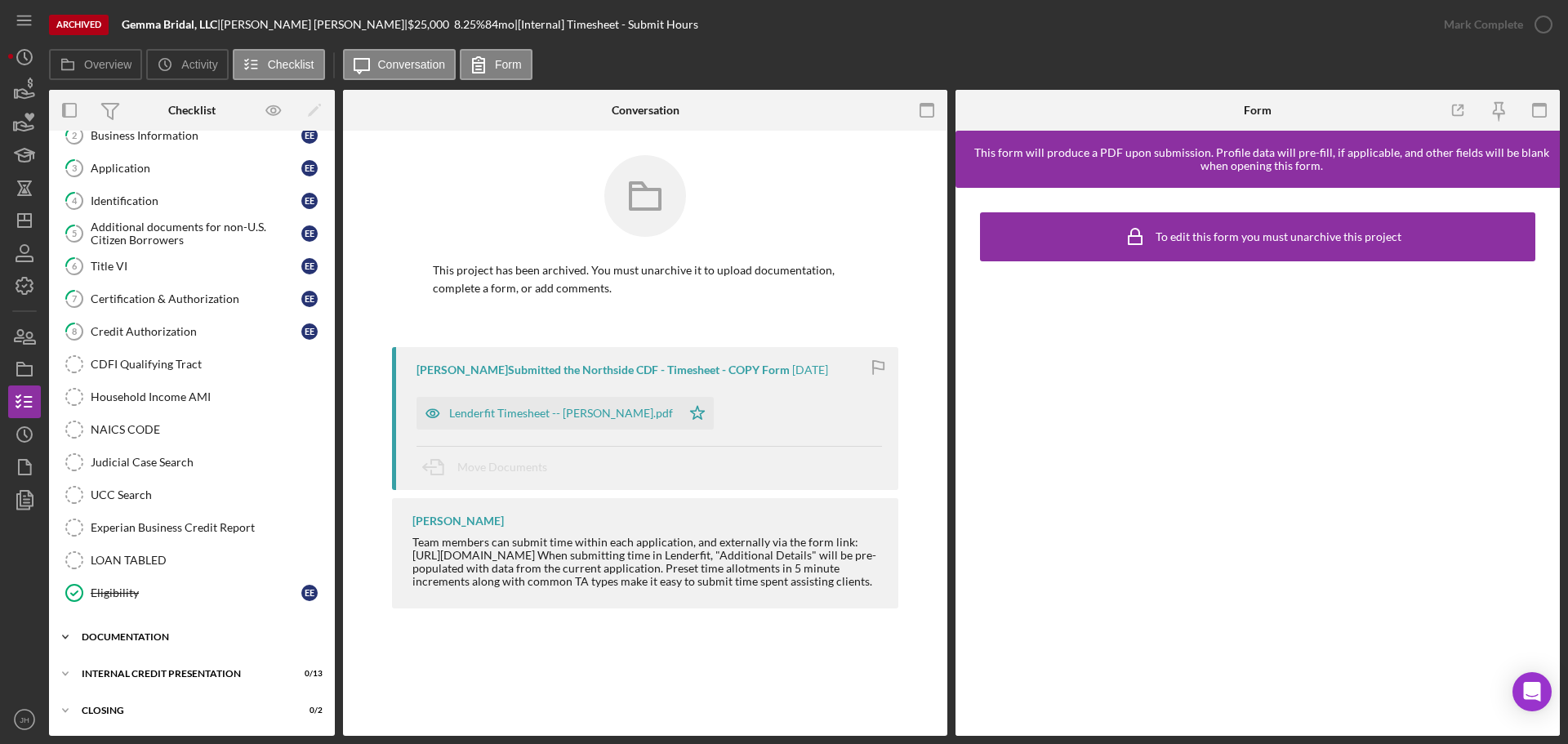
click at [59, 631] on icon "Icon/Expander" at bounding box center [65, 637] width 32 height 32
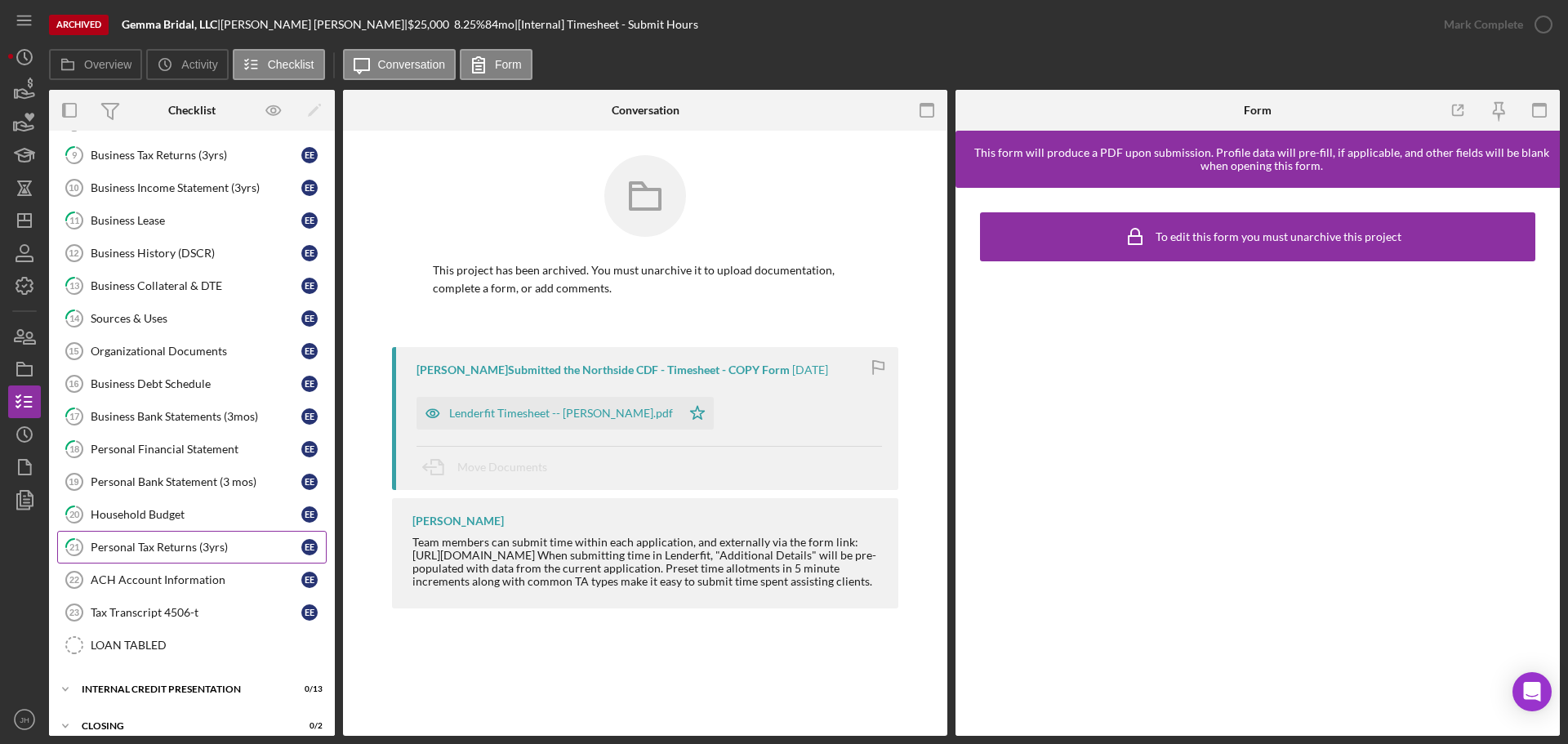
scroll to position [683, 0]
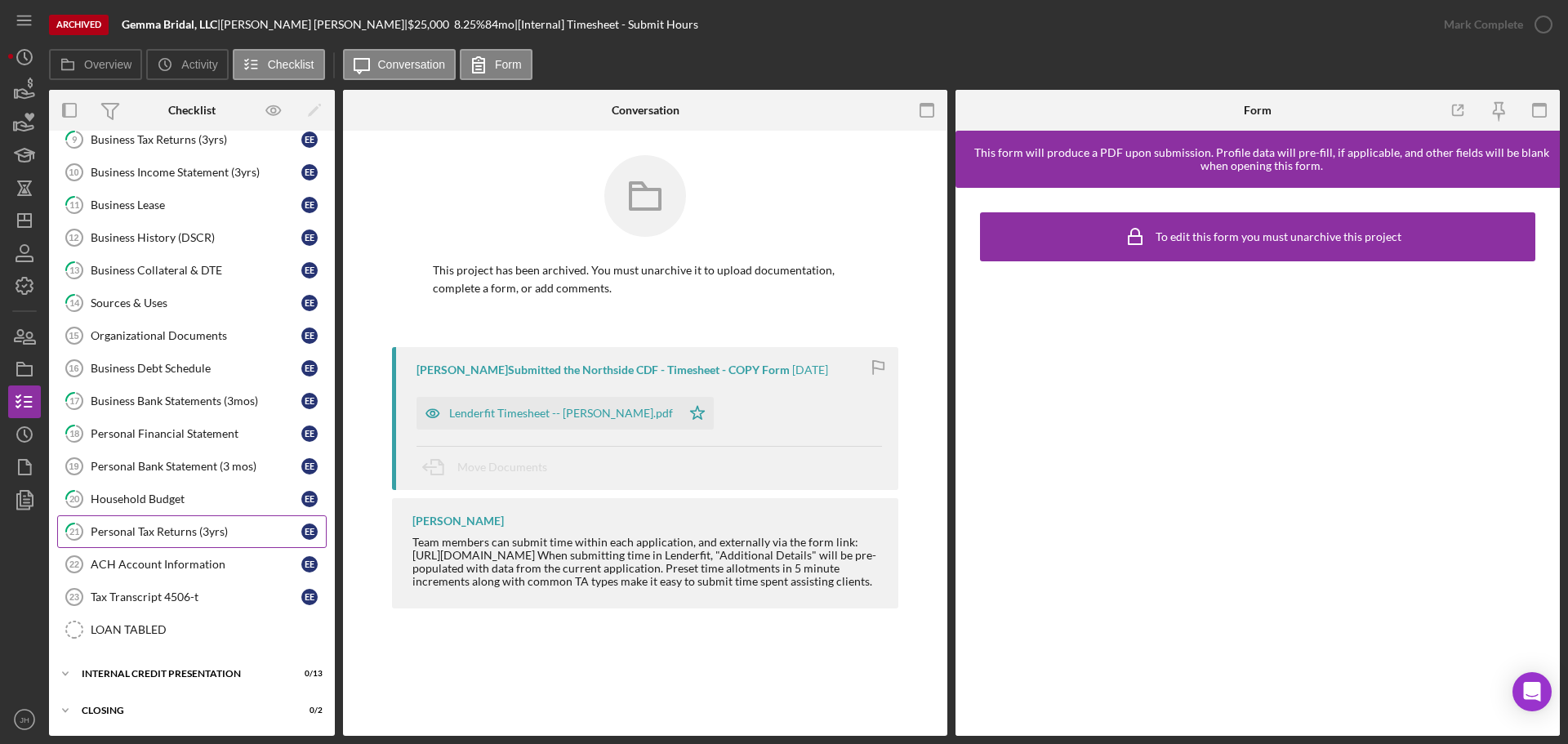
click at [170, 531] on div "Personal Tax Returns (3yrs)" at bounding box center [196, 531] width 211 height 13
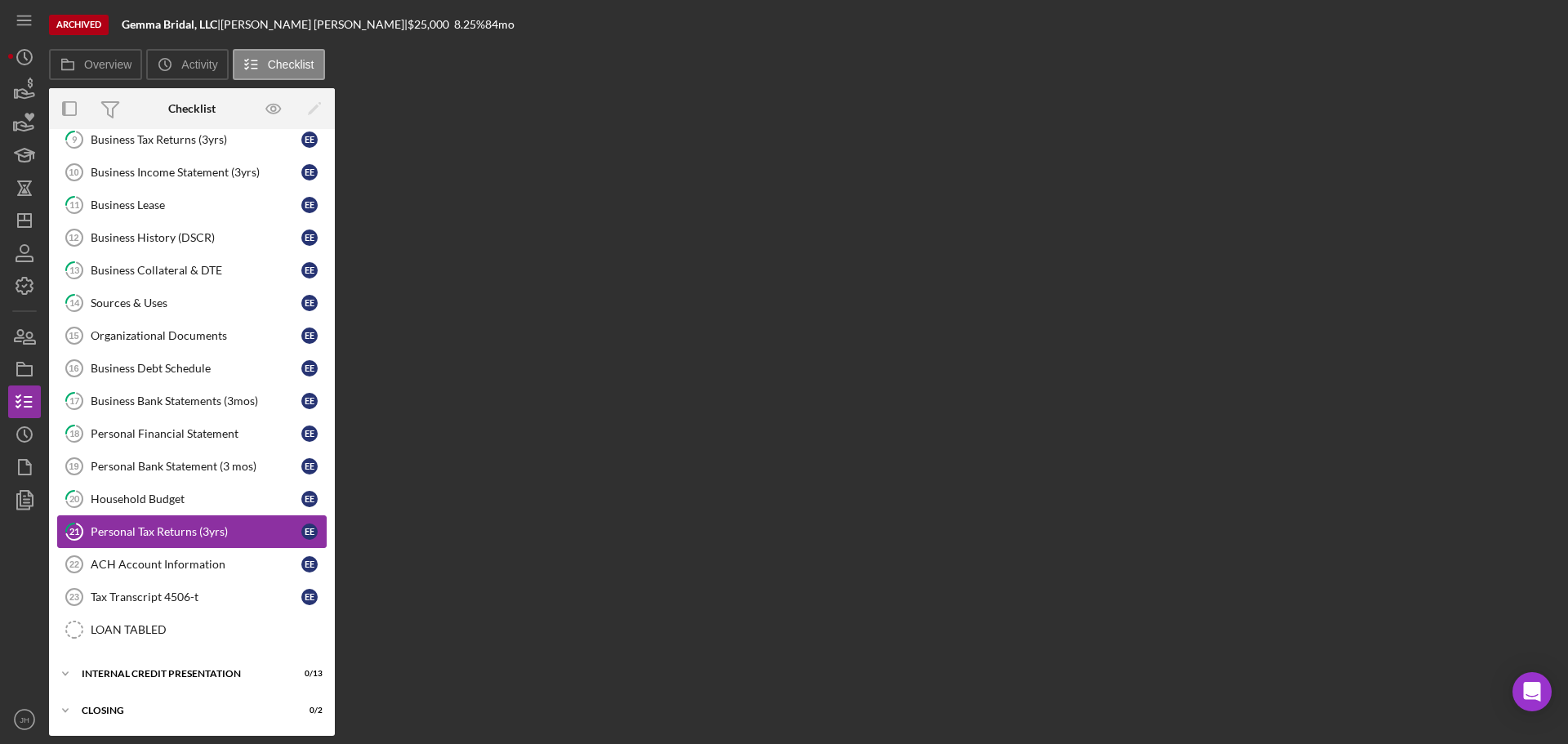
scroll to position [683, 0]
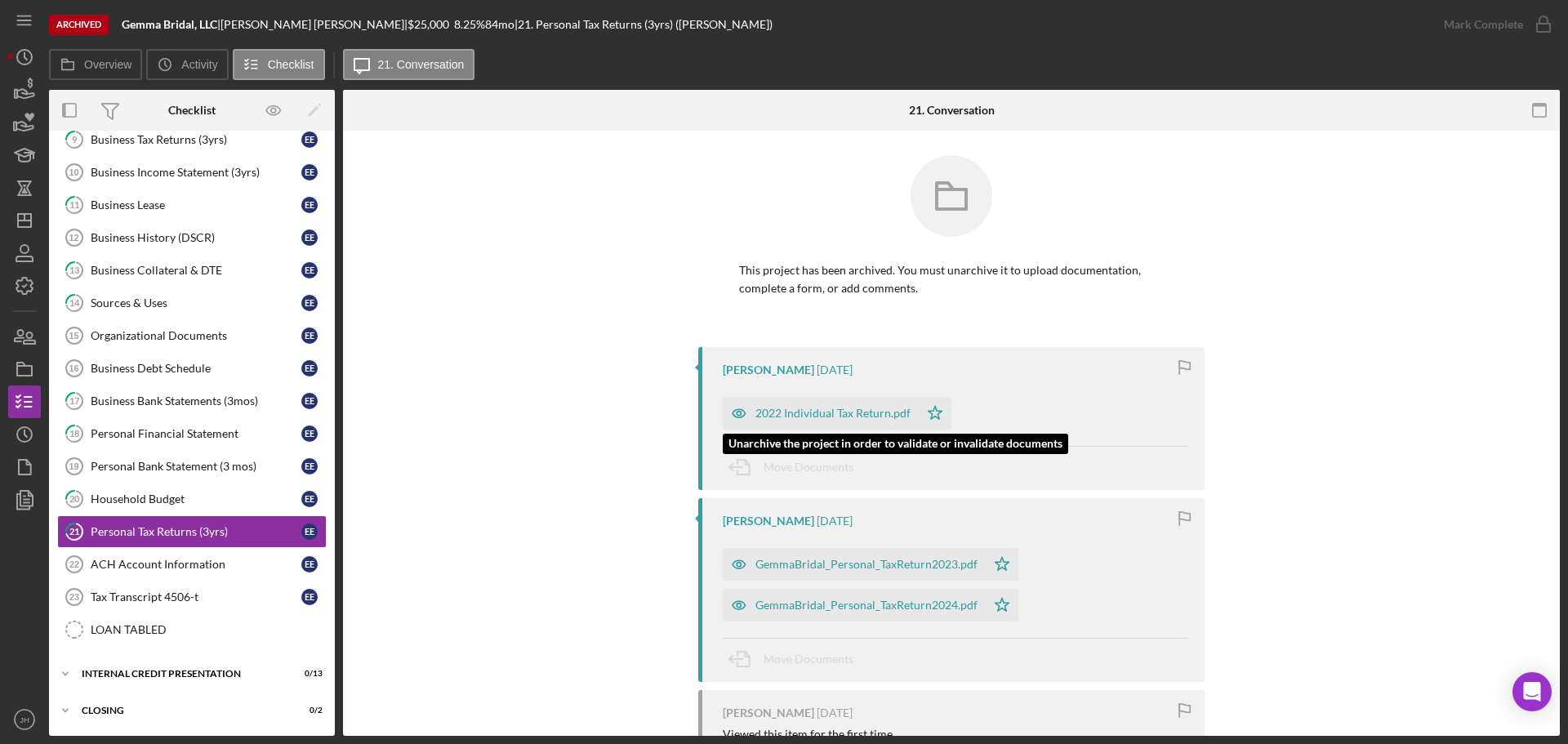
click at [819, 409] on div "2022 Individual Tax Return.pdf" at bounding box center [832, 413] width 155 height 13
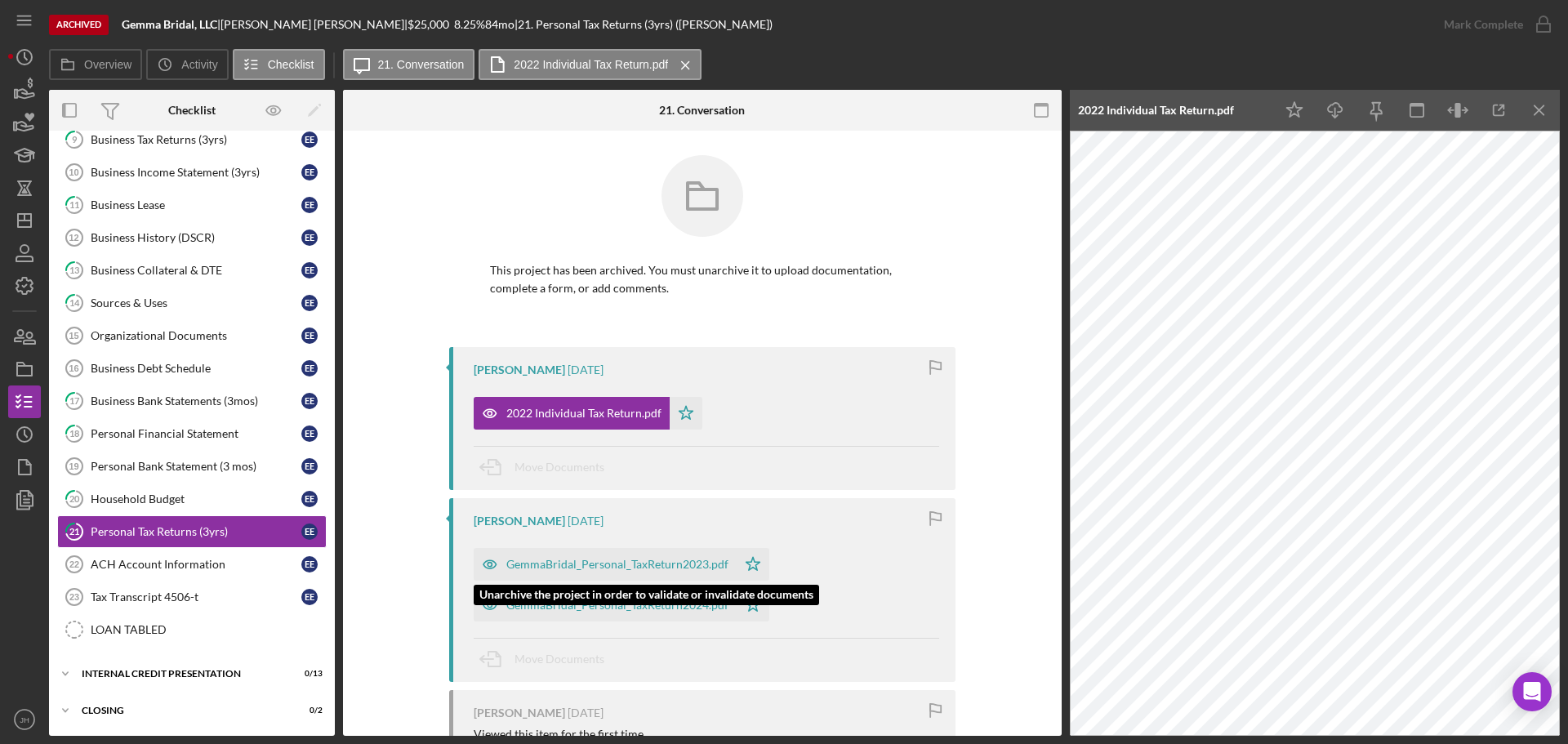
click at [678, 560] on div "GemmaBridal_Personal_TaxReturn2023.pdf" at bounding box center [617, 565] width 222 height 13
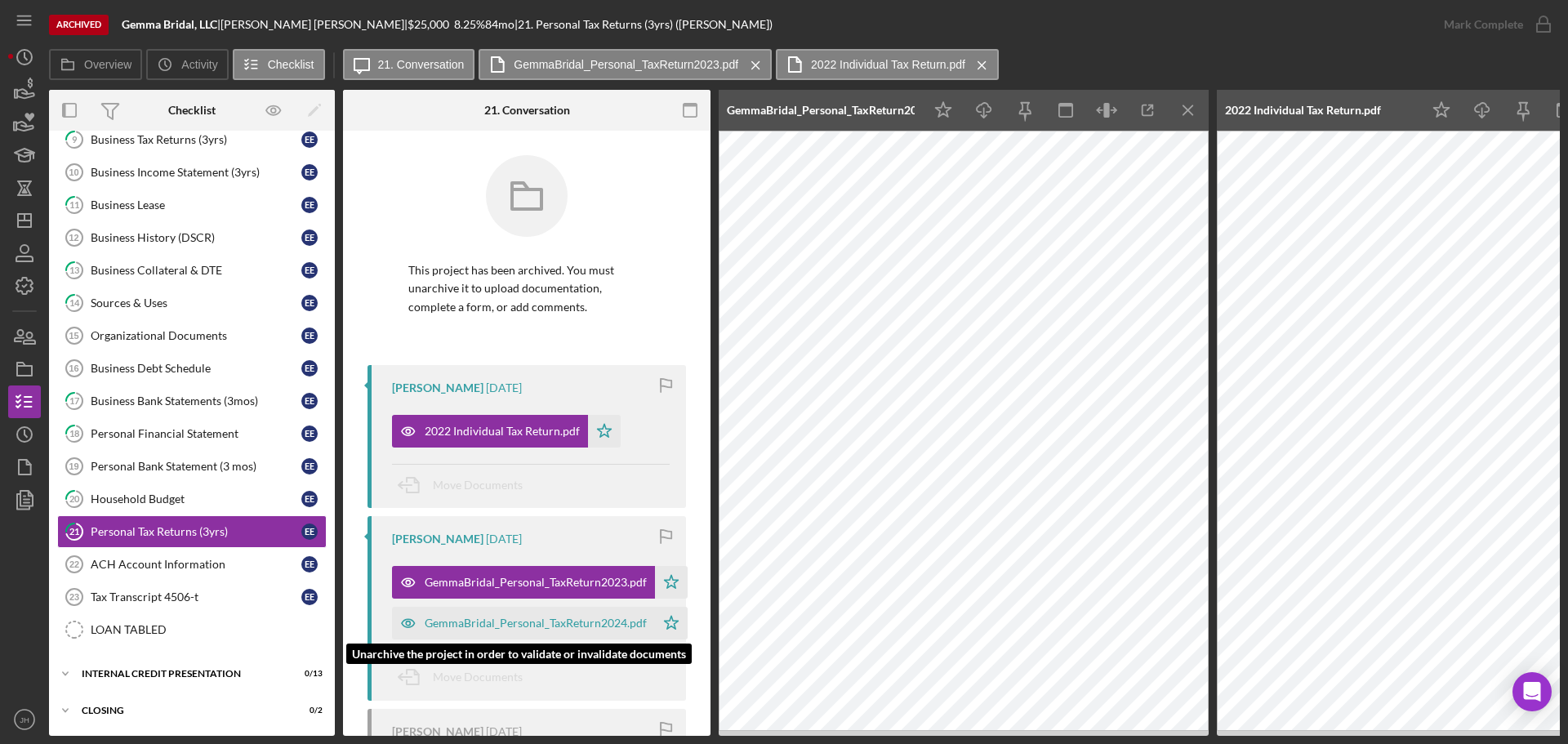
click at [552, 624] on div "GemmaBridal_Personal_TaxReturn2024.pdf" at bounding box center [536, 623] width 222 height 13
